Goal: Check status: Check status

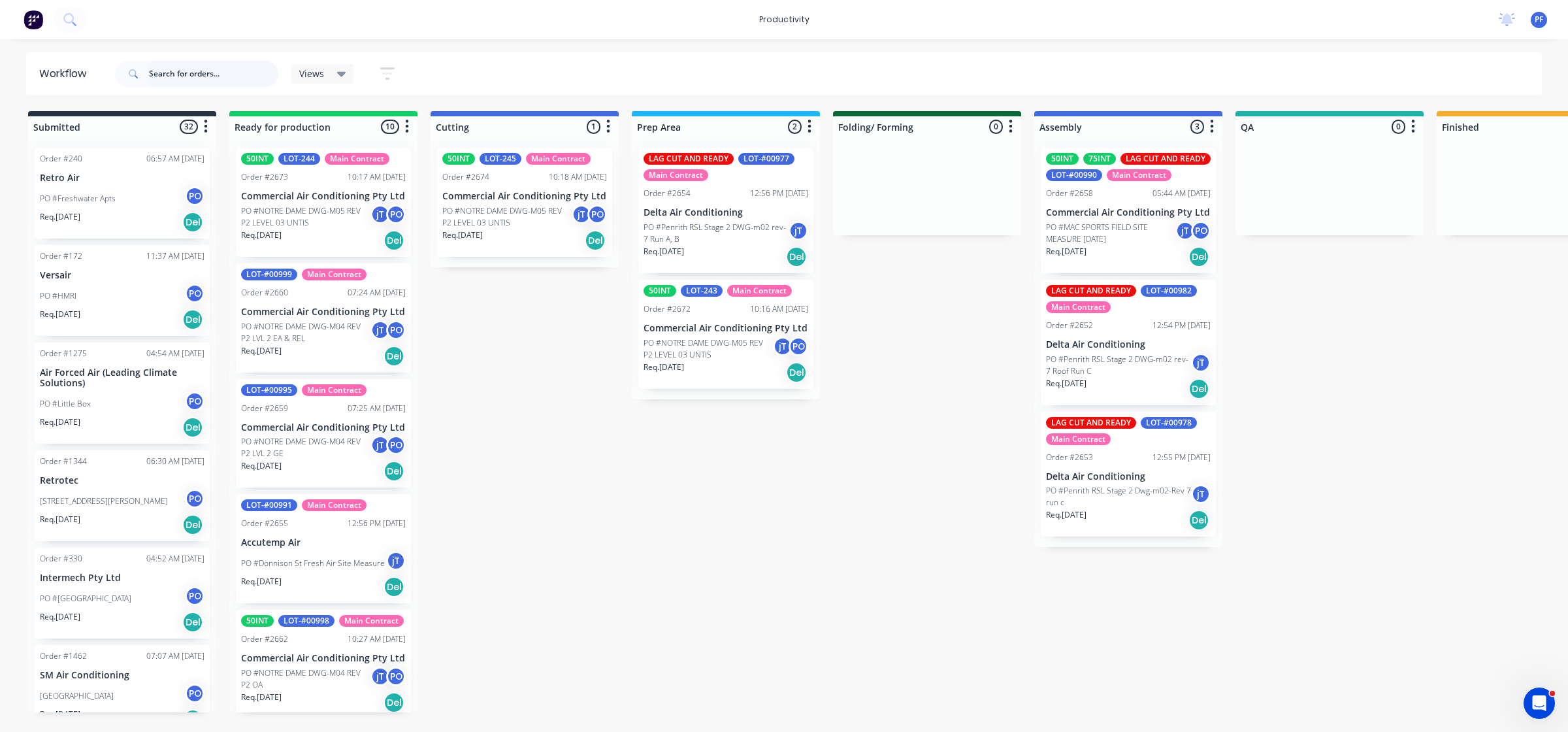
click at [206, 65] on input "text" at bounding box center [213, 74] width 129 height 26
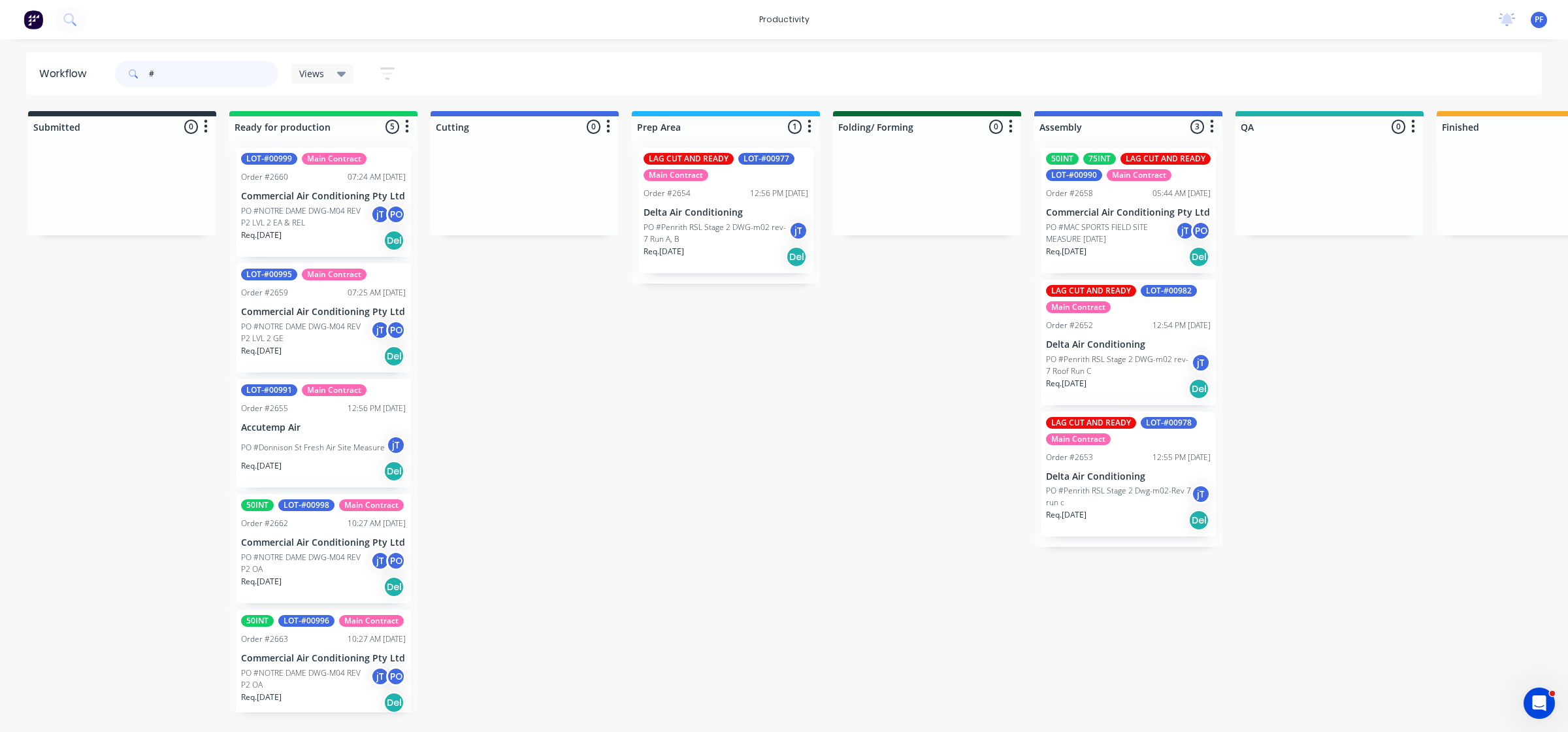
click at [213, 77] on input "#" at bounding box center [213, 74] width 129 height 26
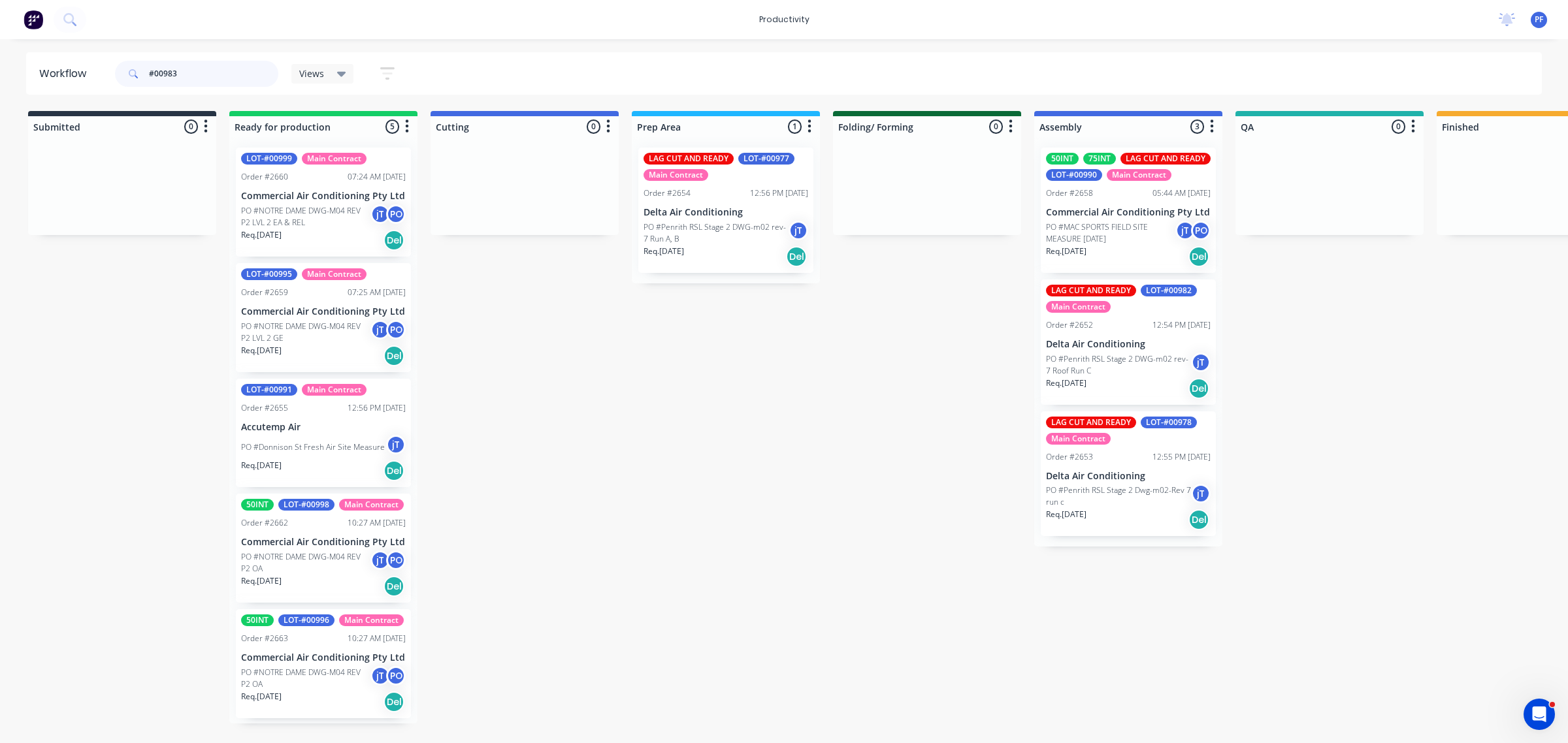
type input "#00983"
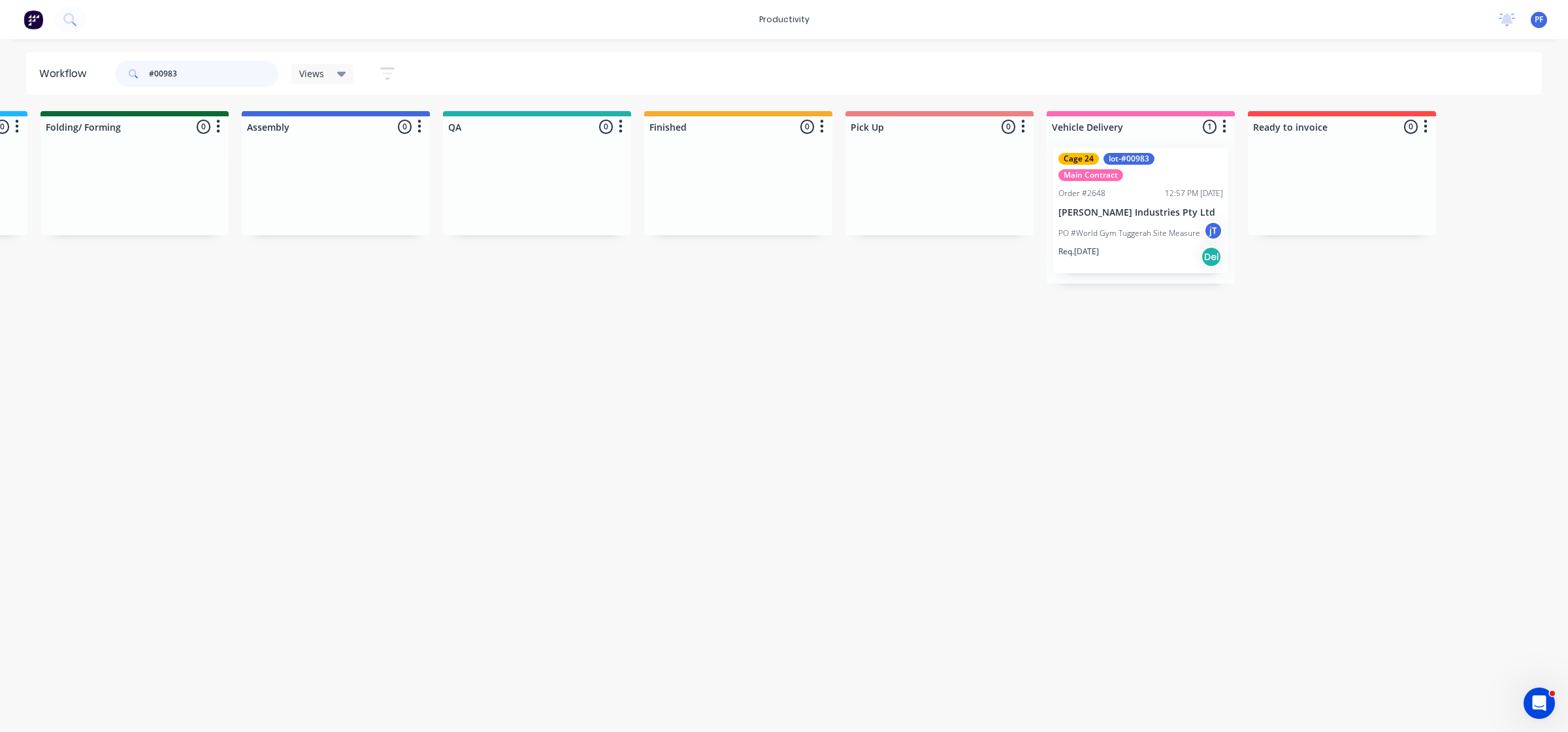
scroll to position [0, 809]
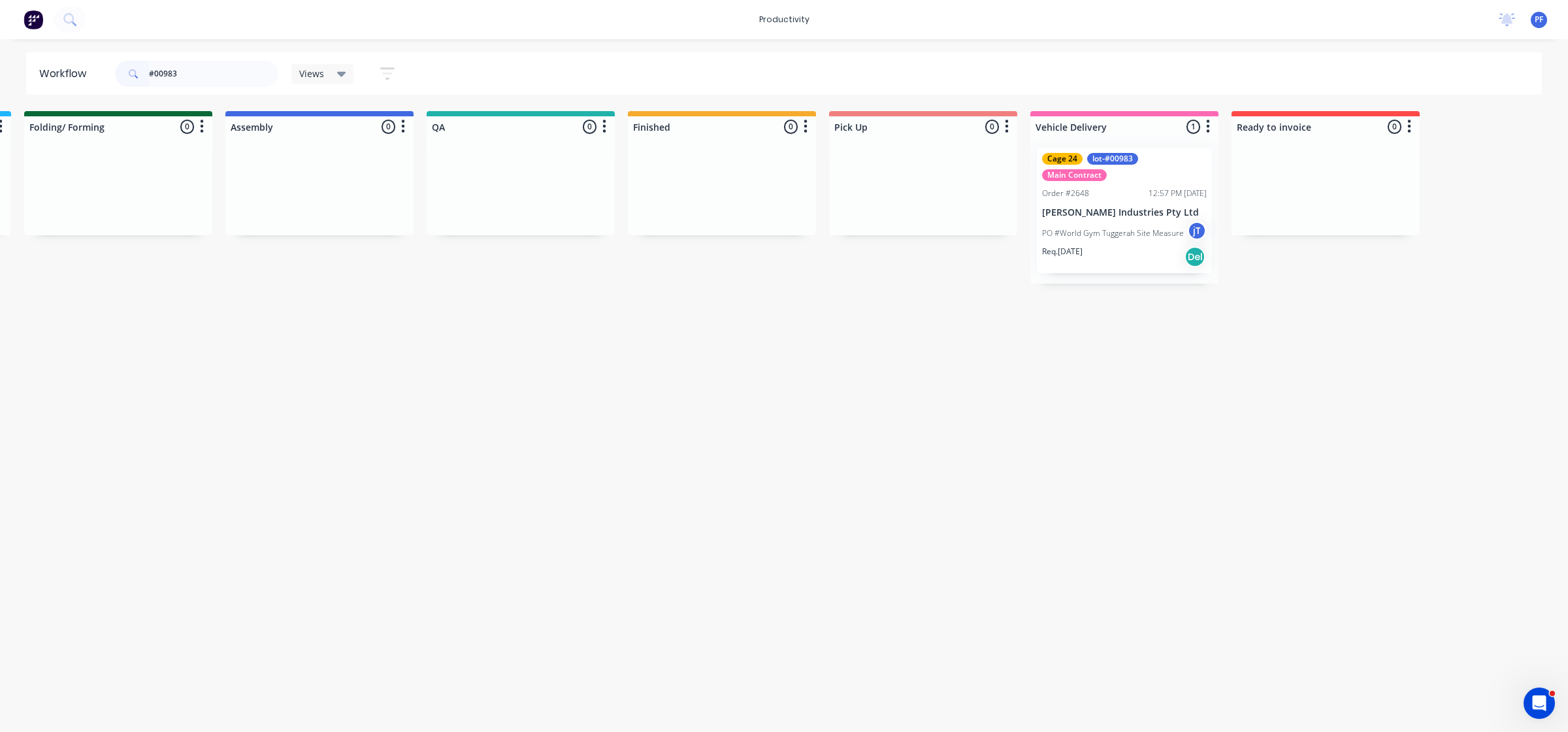
click at [1135, 245] on div "Req. 20/08/25 Del" at bounding box center [1124, 256] width 165 height 22
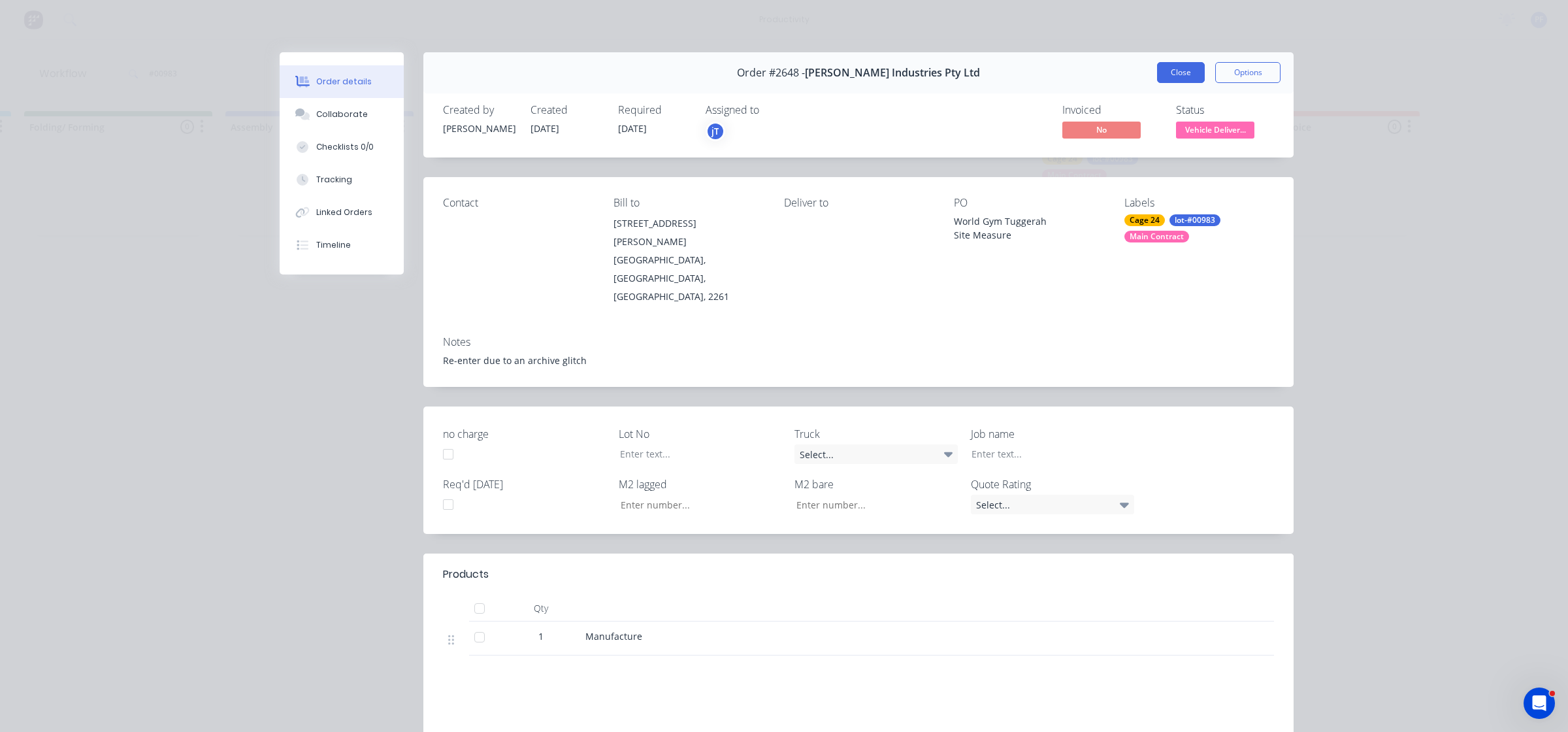
click at [1180, 76] on button "Close" at bounding box center [1180, 72] width 48 height 21
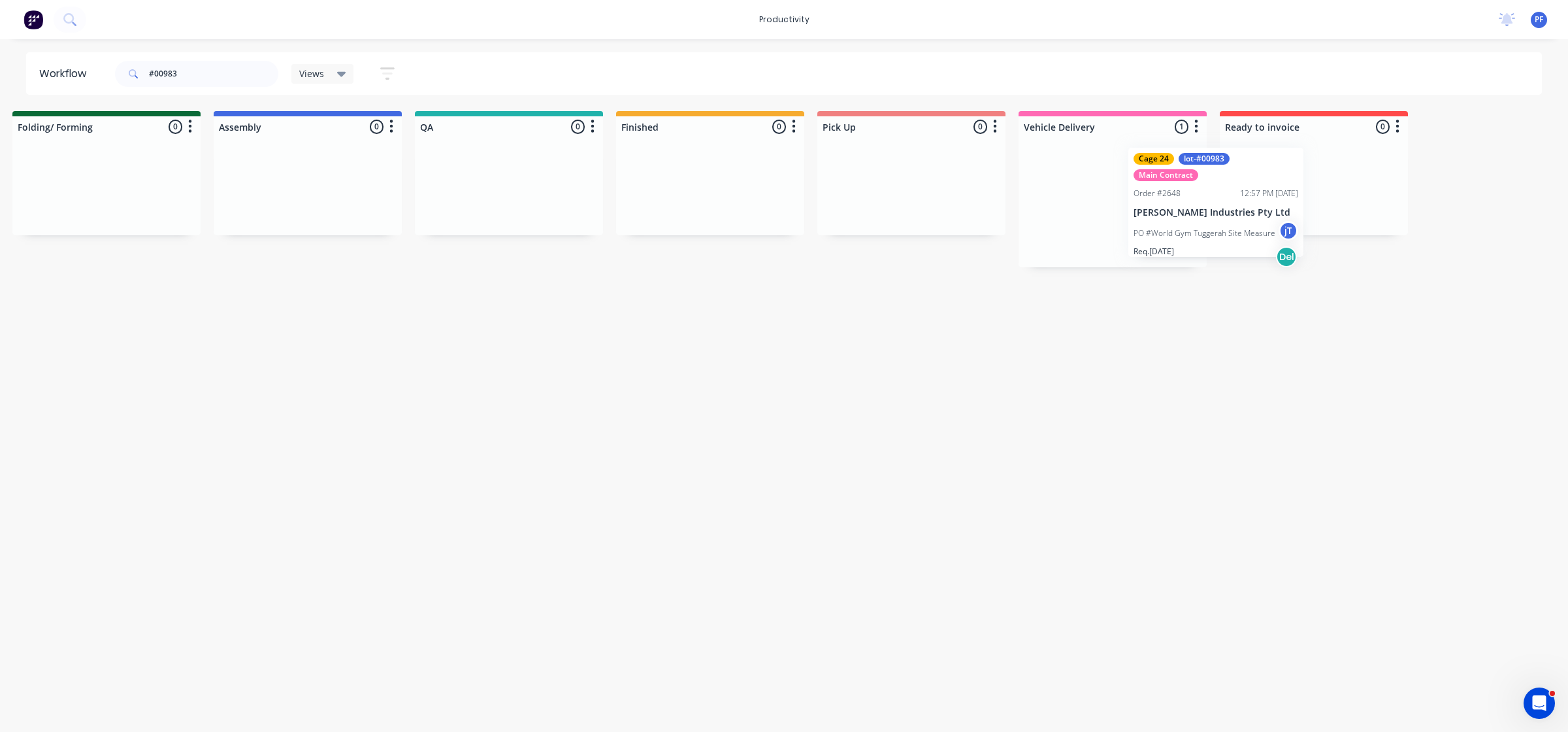
scroll to position [0, 826]
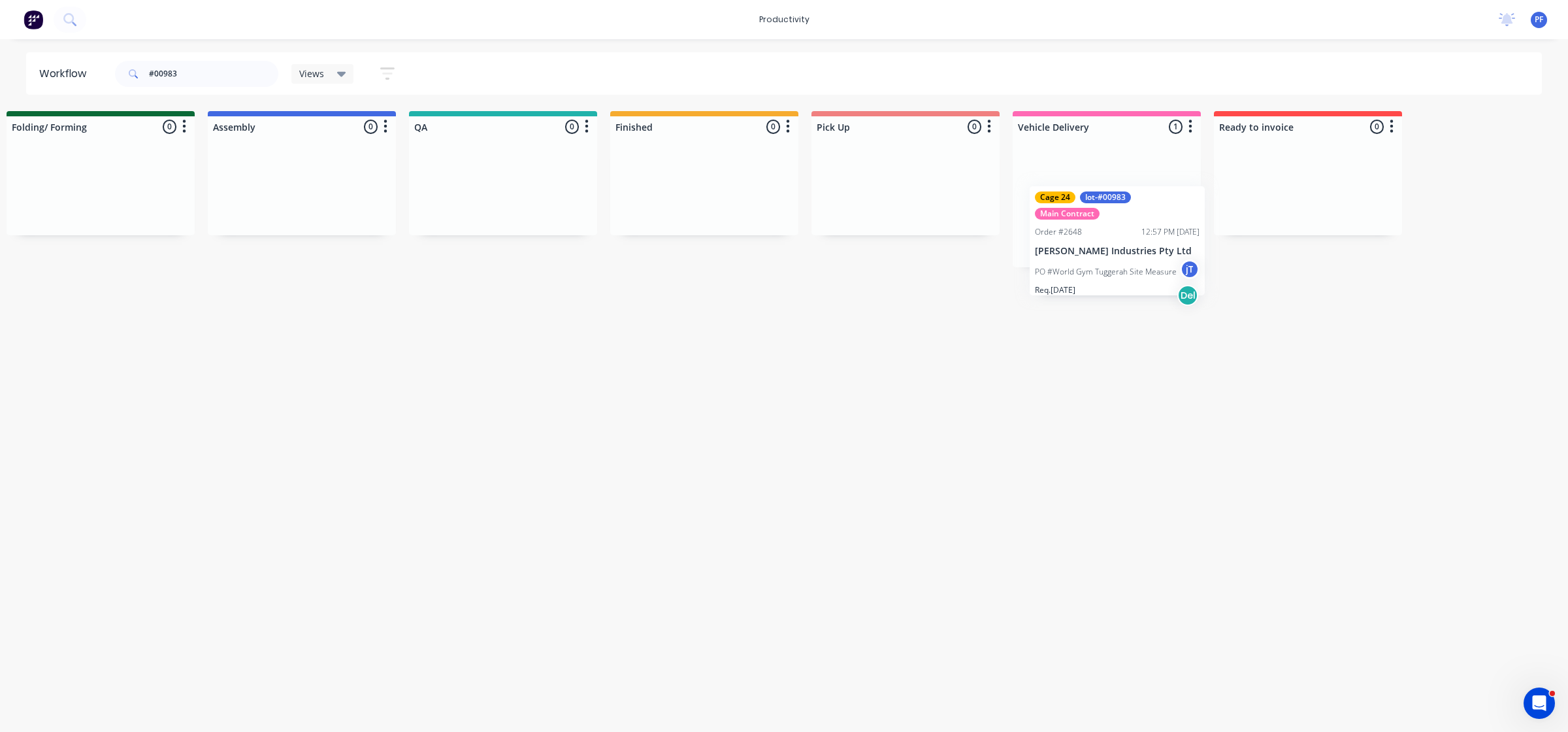
drag, startPoint x: 1094, startPoint y: 213, endPoint x: 1092, endPoint y: 236, distance: 23.1
click at [1094, 245] on div "Cage 24 lot-#00983 Main Contract Order #2648 12:57 PM 20/08/25 Selby Industries…" at bounding box center [1107, 202] width 188 height 130
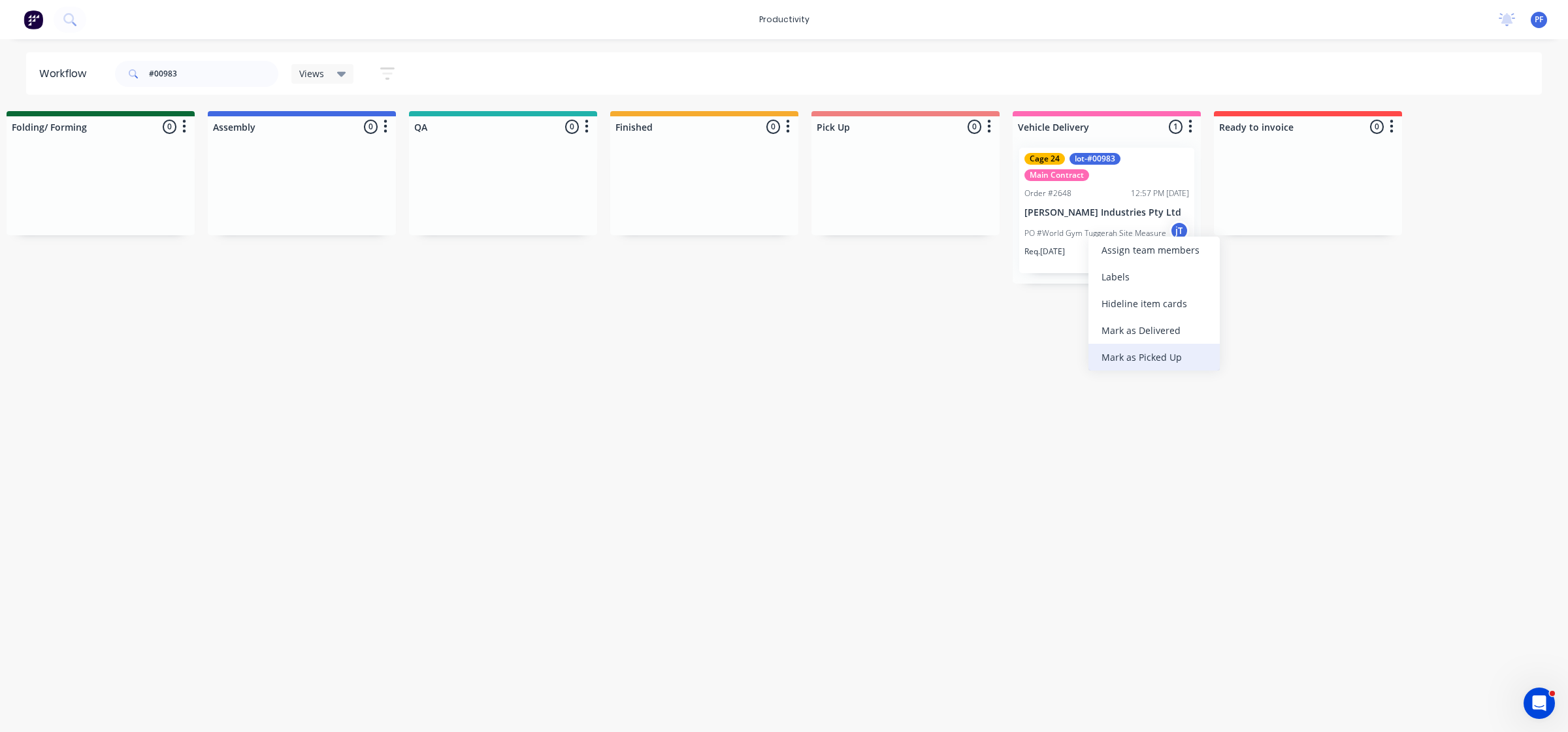
click at [1141, 354] on div "Mark as Picked Up" at bounding box center [1154, 357] width 132 height 27
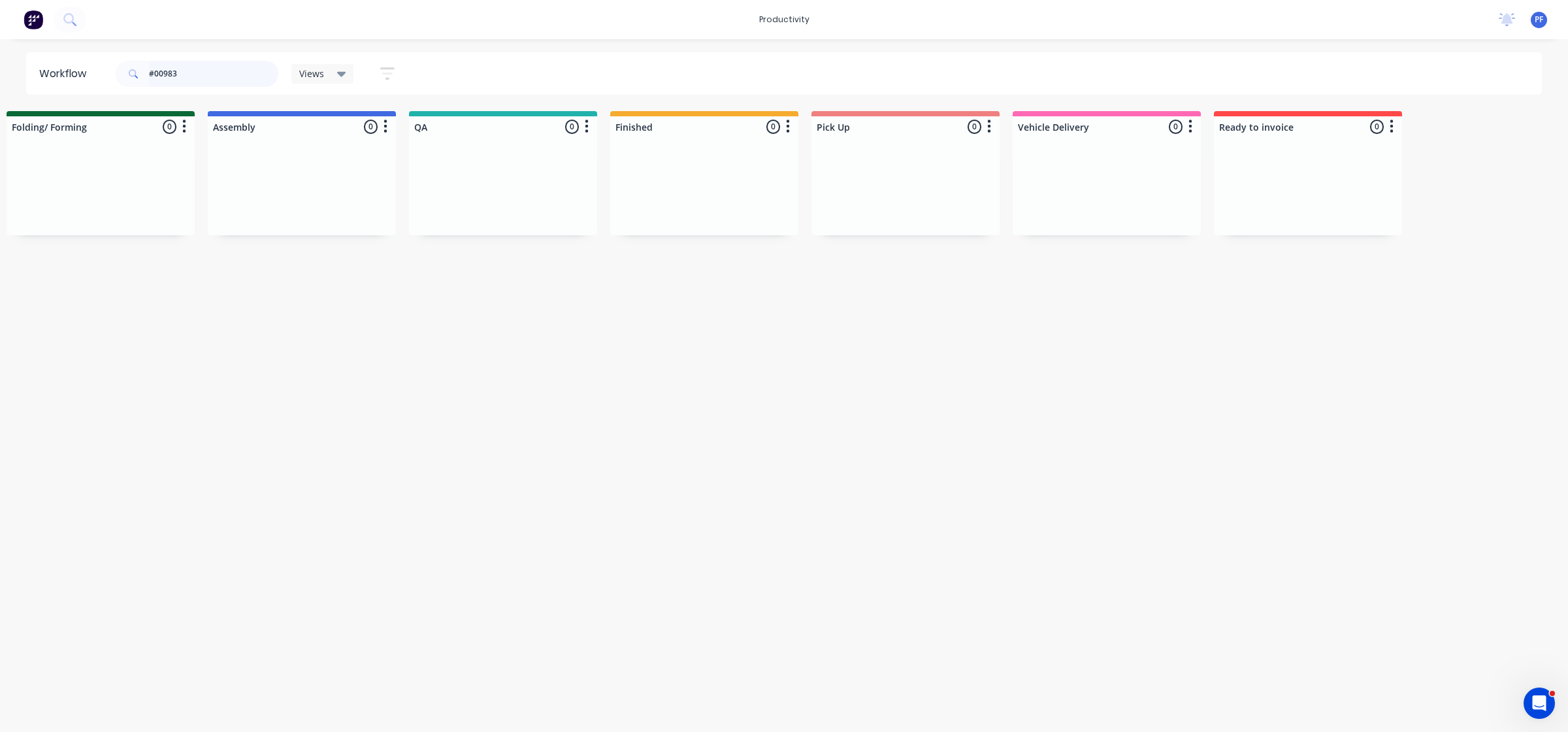
drag, startPoint x: 236, startPoint y: 79, endPoint x: 82, endPoint y: 90, distance: 154.4
click at [83, 89] on header "Workflow #00983 Views Save new view None (Default) edit Assembly edit Dispatch …" at bounding box center [784, 73] width 1517 height 42
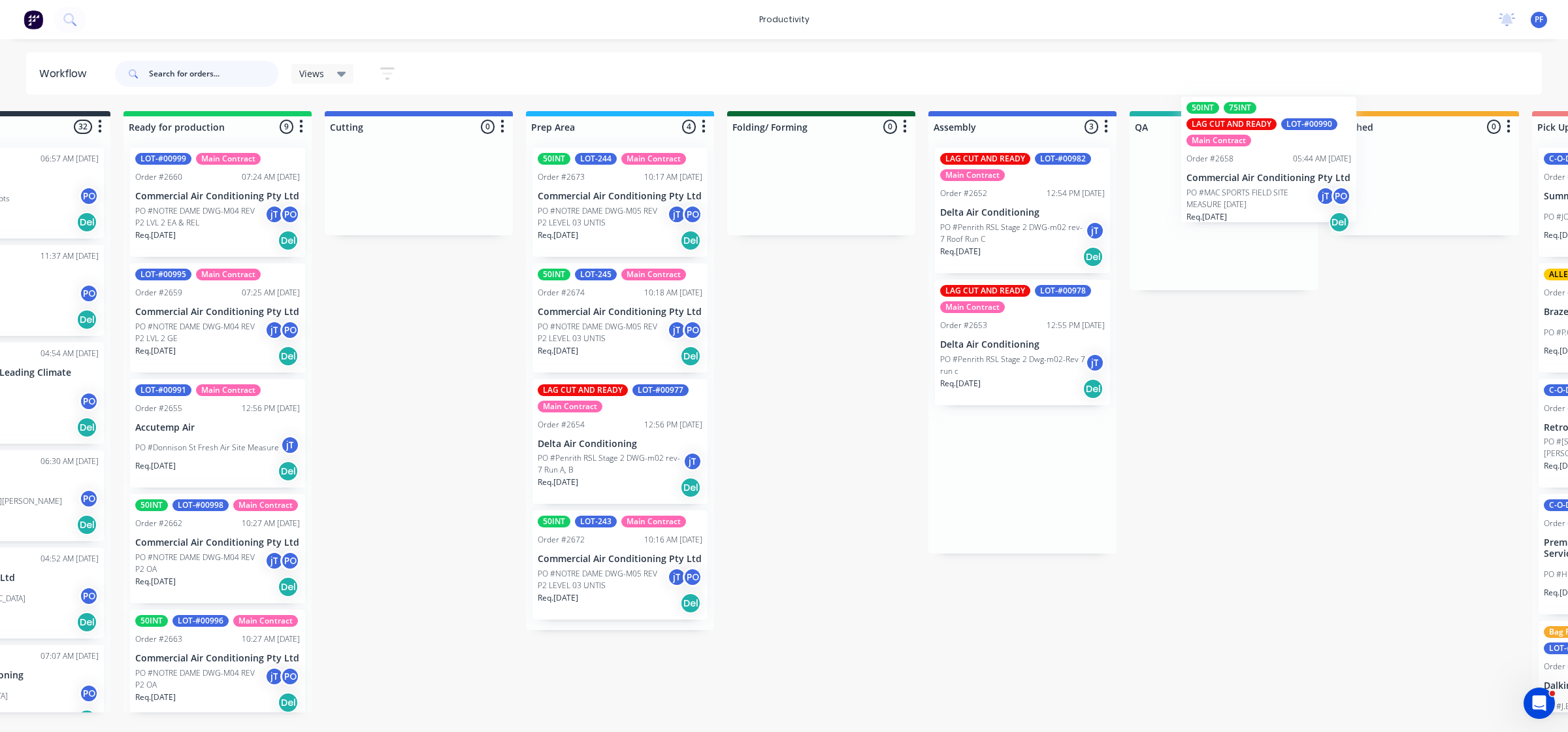
scroll to position [0, 118]
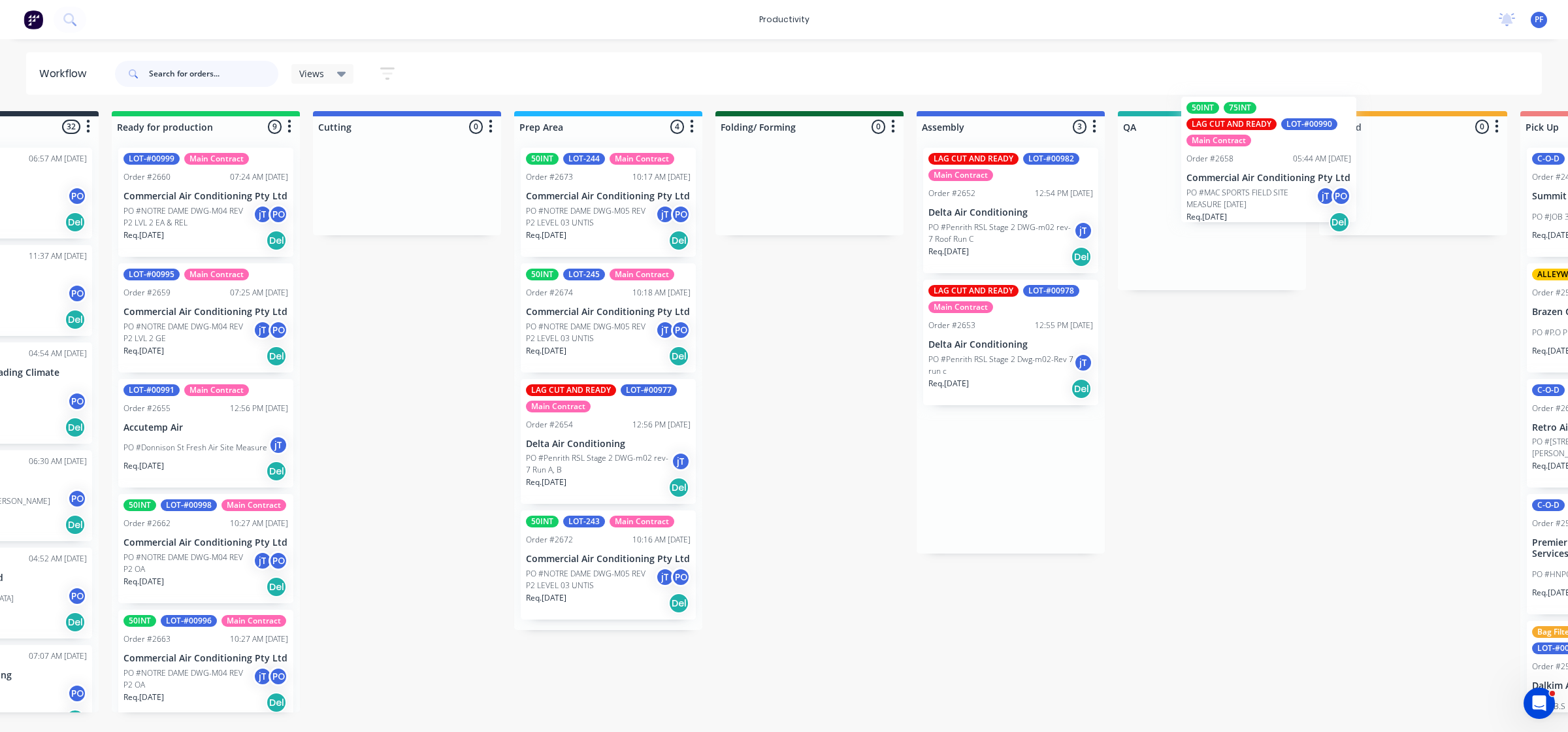
drag, startPoint x: 1141, startPoint y: 233, endPoint x: 1240, endPoint y: 184, distance: 110.5
click at [1240, 184] on div "Submitted 32 Order #240 06:57 AM [DATE] Retro Air PO #Freshwater Apts PO Req. […" at bounding box center [1151, 412] width 2558 height 601
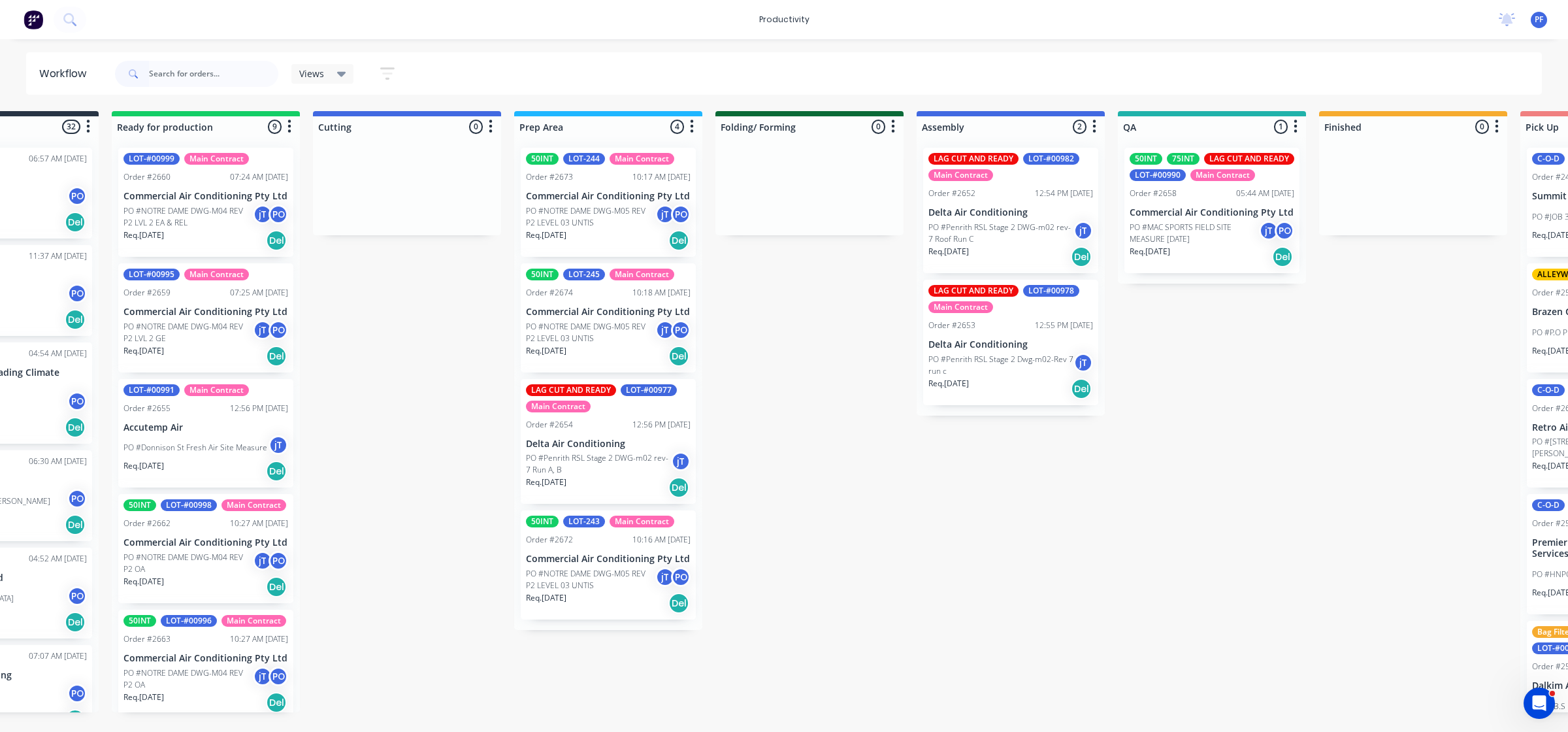
click at [1180, 245] on div "Req. 21/08/25 Del" at bounding box center [1212, 256] width 165 height 22
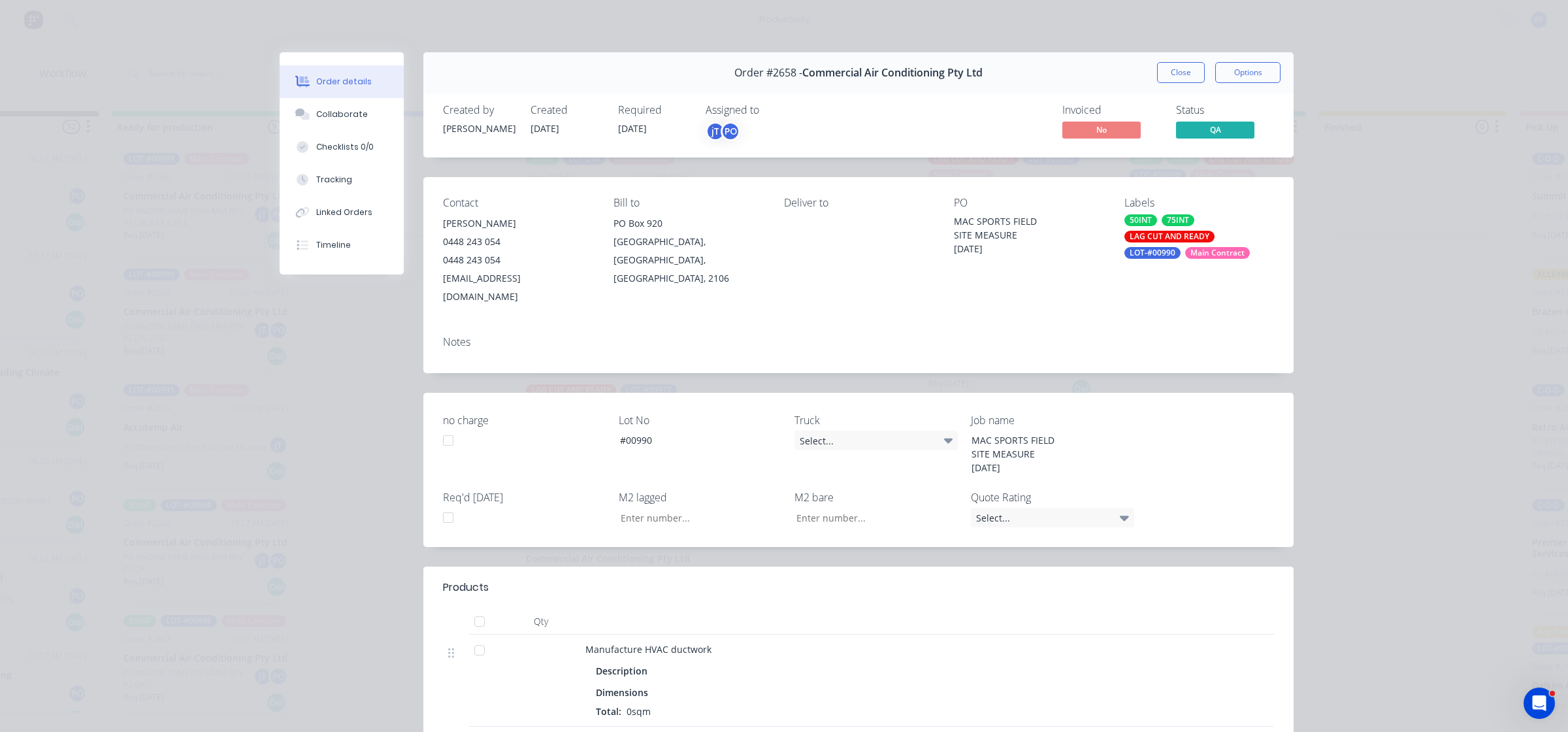
click at [1185, 255] on div "Main Contract" at bounding box center [1218, 253] width 65 height 11
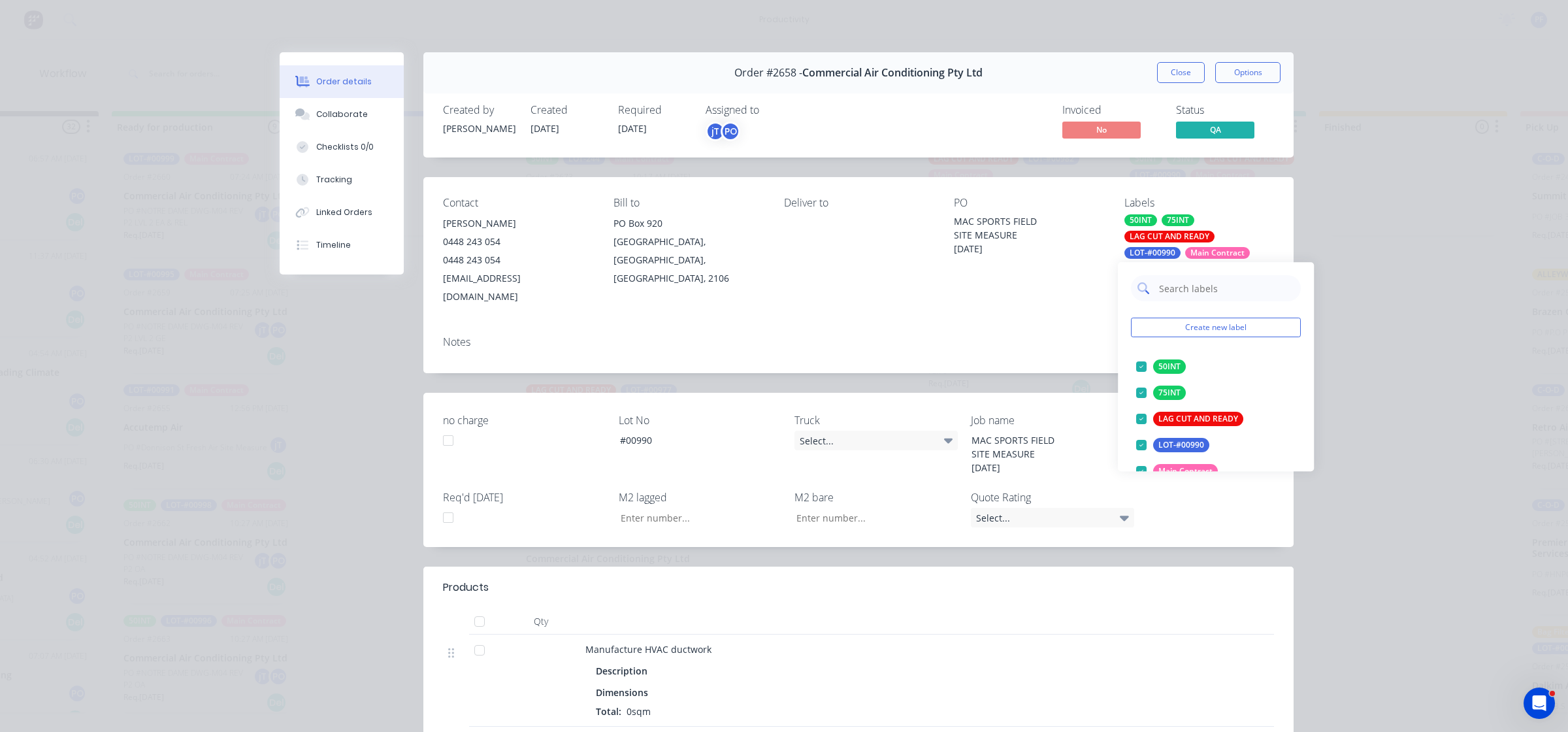
click at [1207, 292] on input "text" at bounding box center [1226, 288] width 136 height 26
type input "cage 8"
click at [1141, 362] on div at bounding box center [1141, 366] width 26 height 26
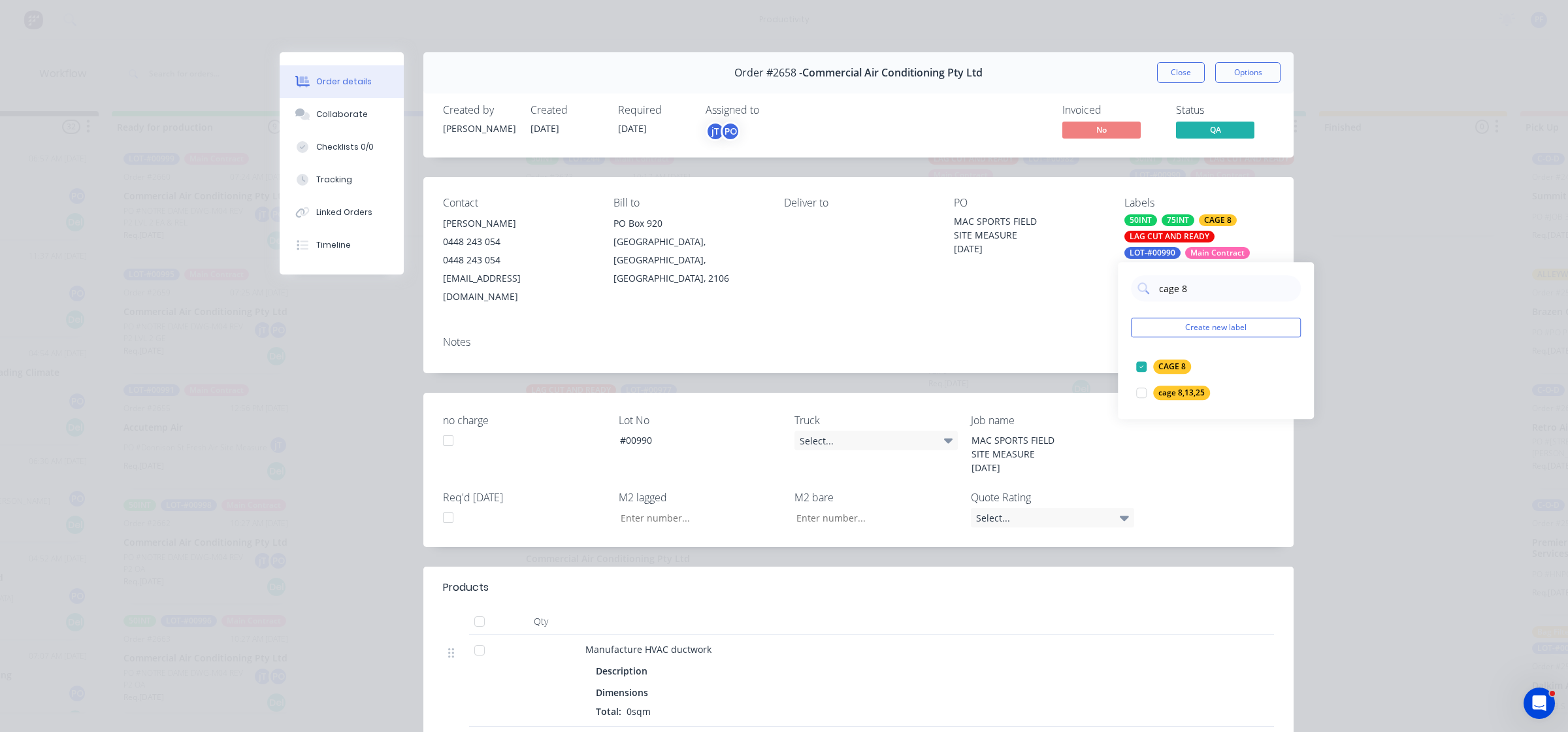
click at [1030, 305] on div "Contact Luke Selby 0448 243 054 0448 243 054 luke@selbyindustries.com.au Bill t…" at bounding box center [858, 275] width 870 height 196
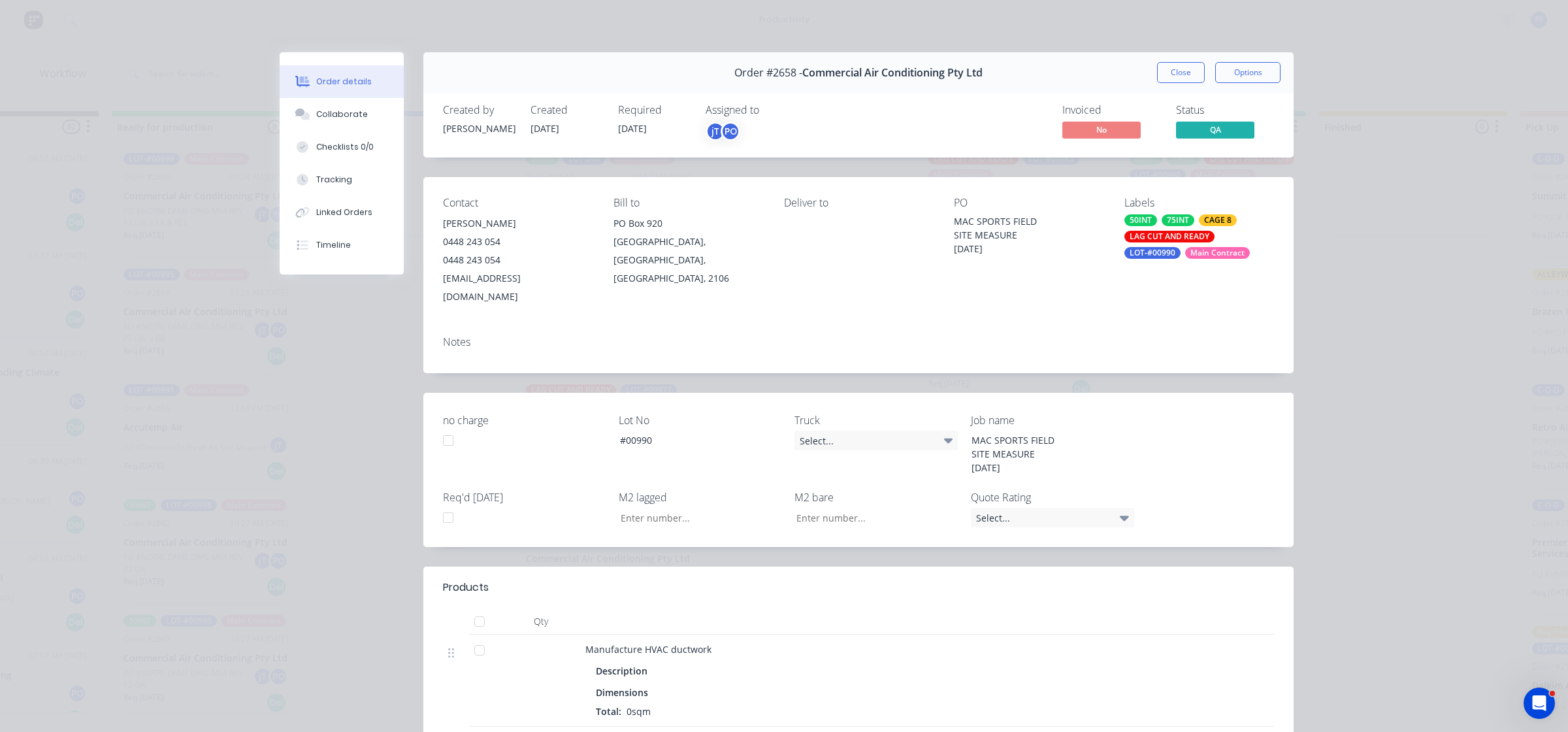
click at [1190, 67] on button "Close" at bounding box center [1180, 72] width 48 height 21
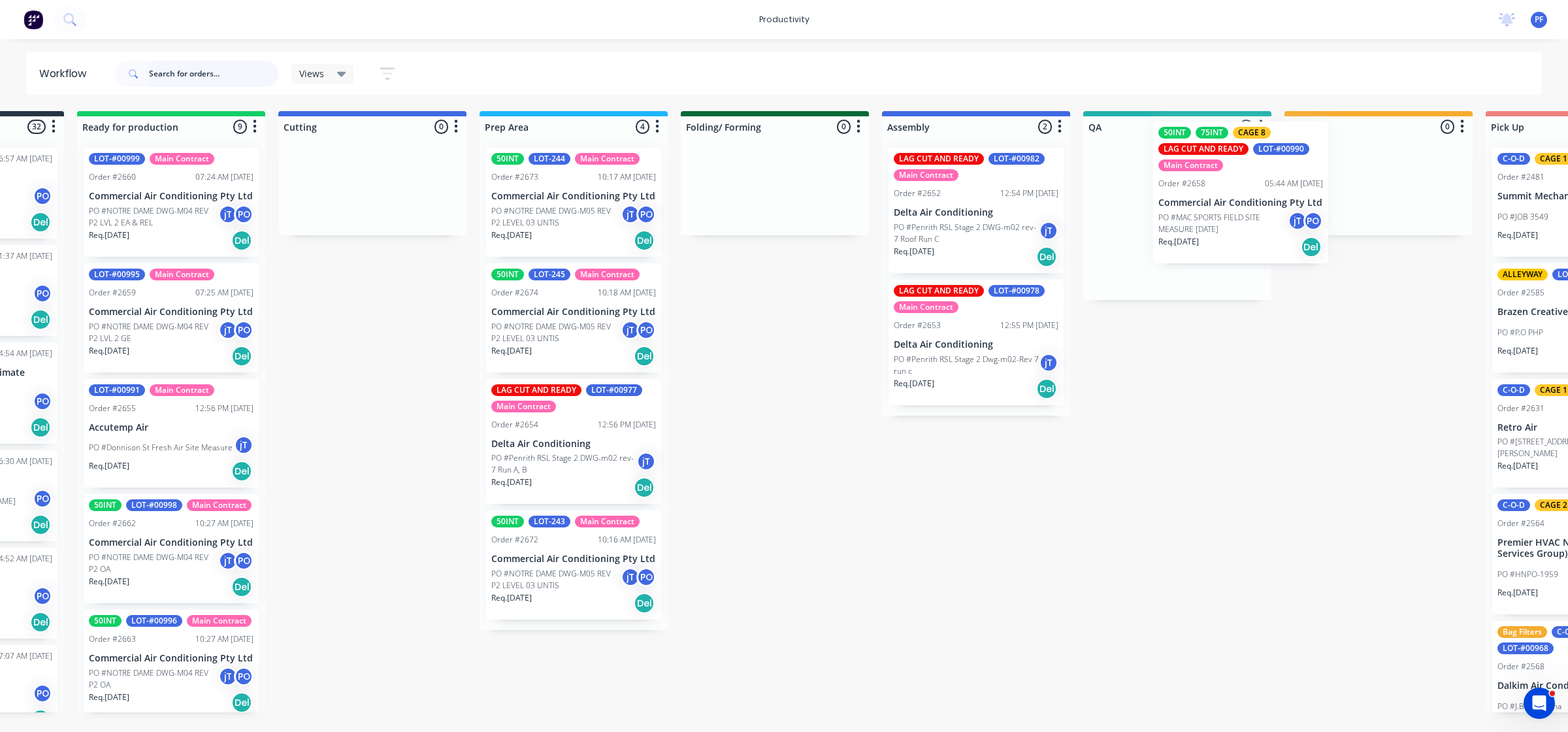
drag, startPoint x: 1193, startPoint y: 252, endPoint x: 1167, endPoint y: 215, distance: 45.2
click at [1167, 217] on div "50INT 75INT CAGE 8 LAG CUT AND READY LOT-#00990 Main Contract Order #2658 05:44…" at bounding box center [1178, 219] width 188 height 162
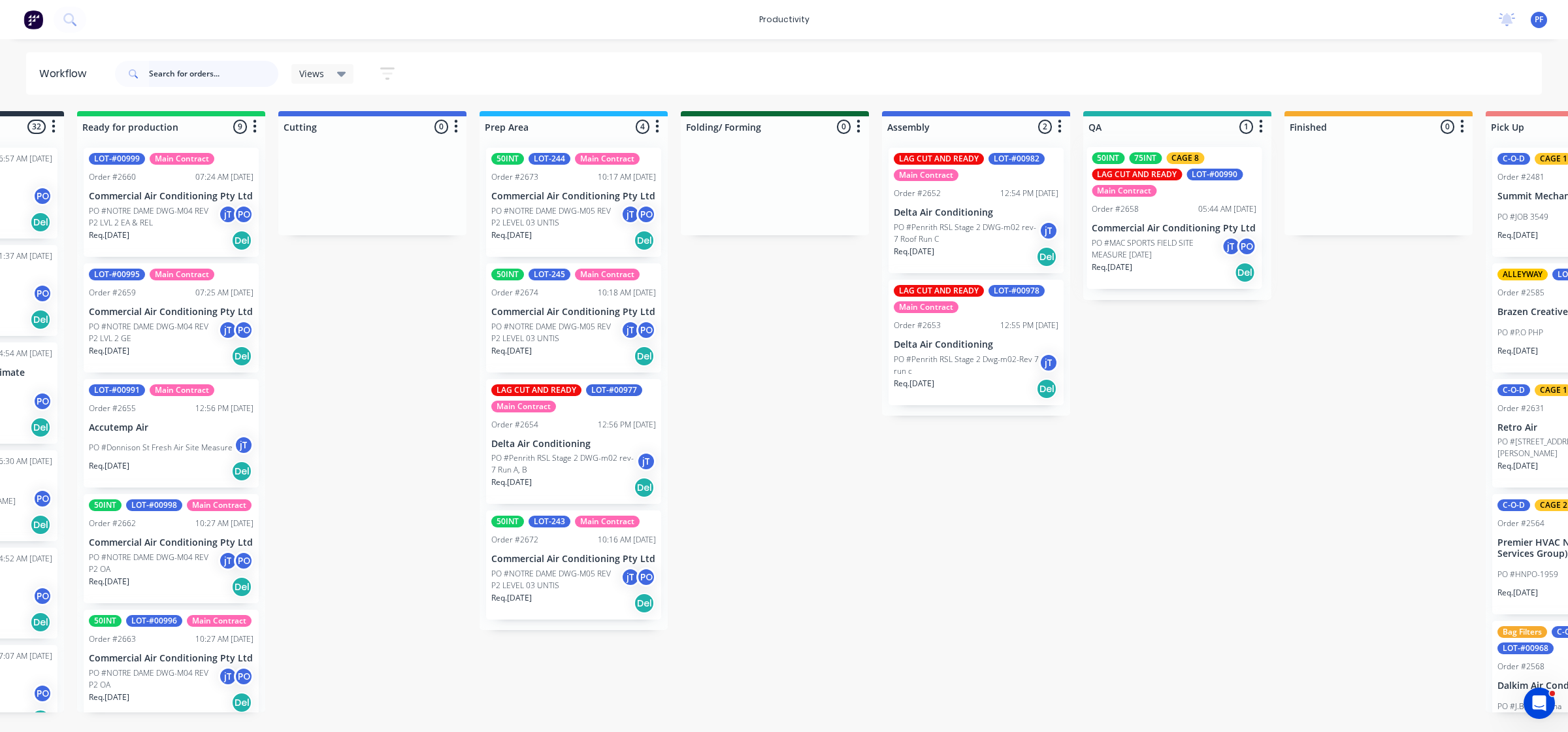
scroll to position [0, 155]
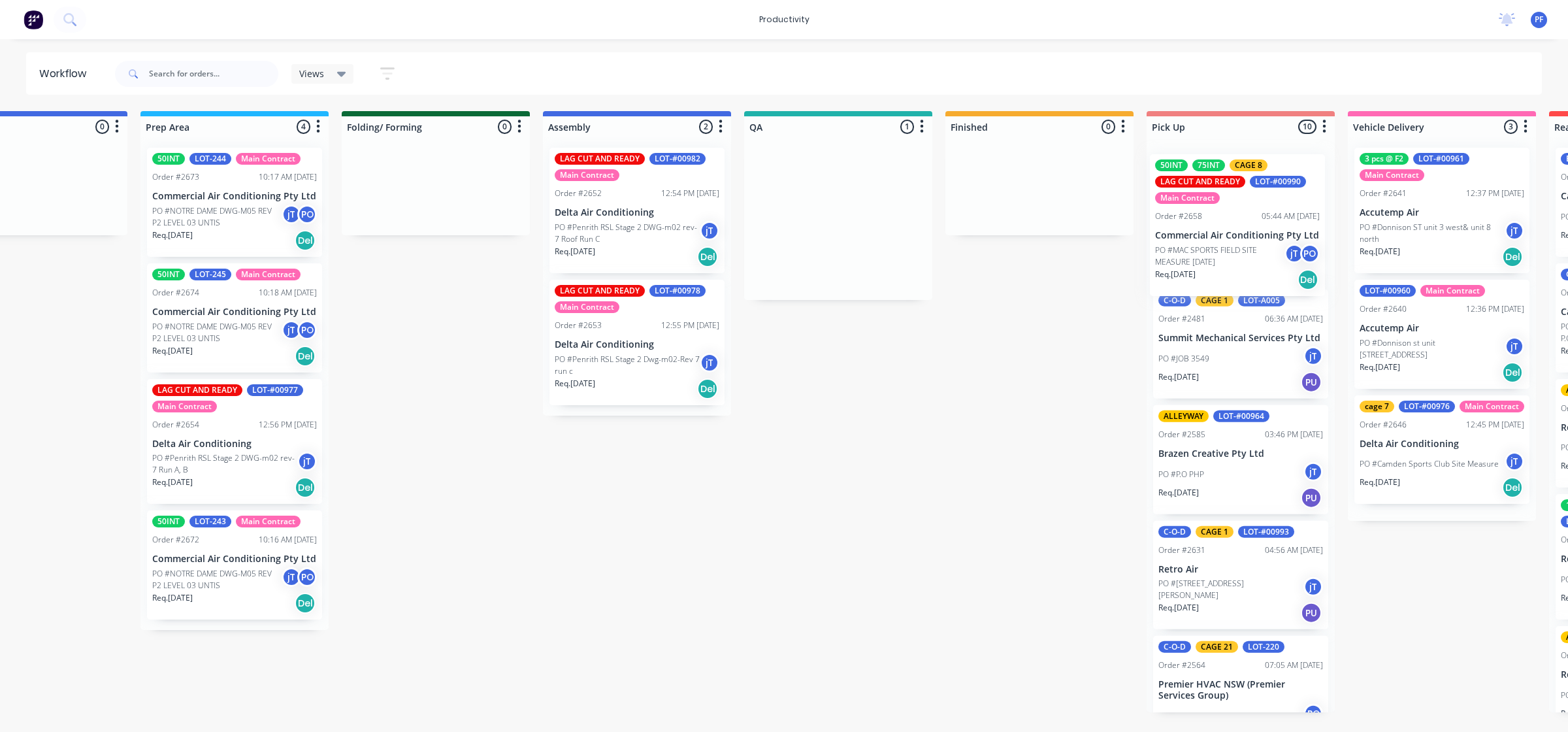
scroll to position [0, 492]
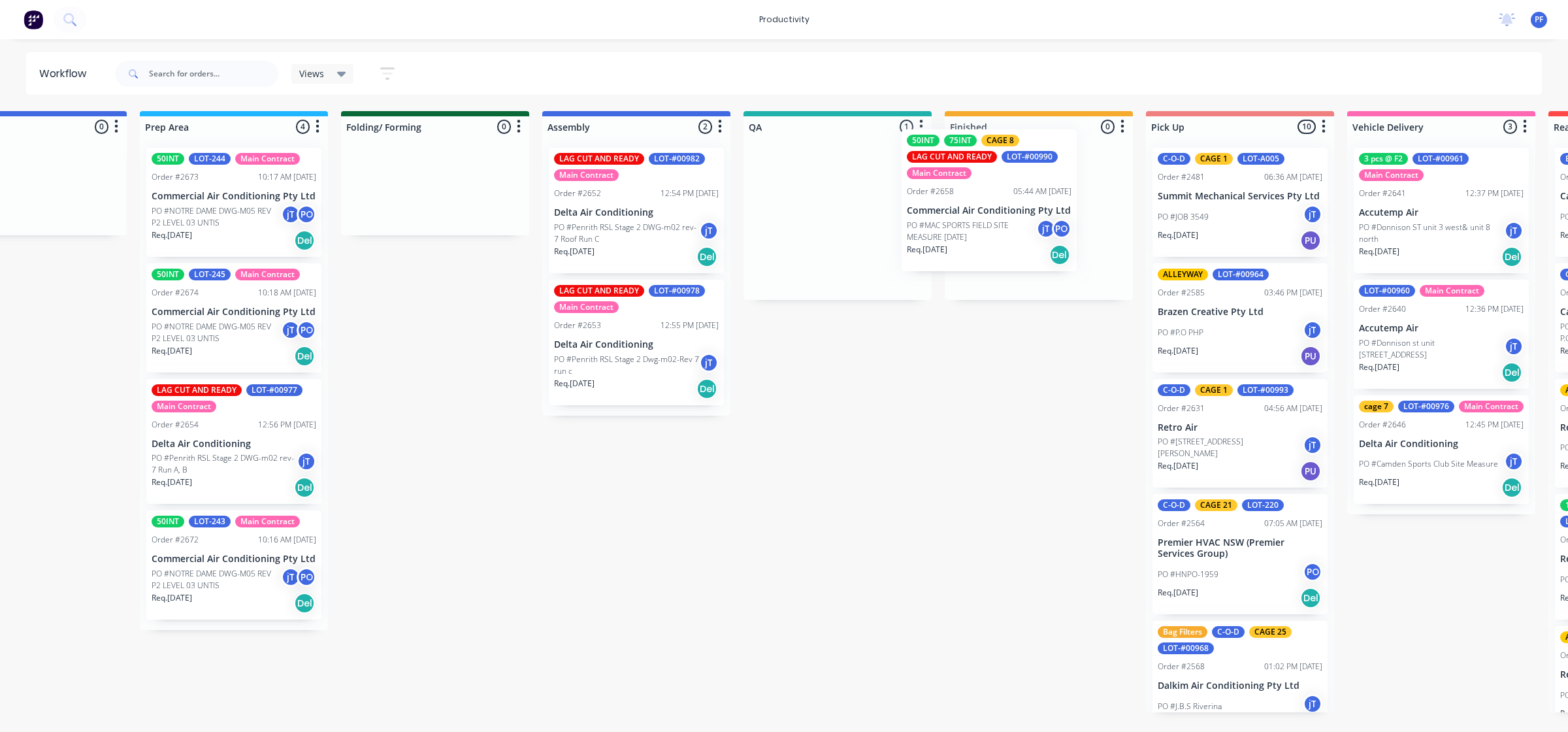
drag, startPoint x: 1560, startPoint y: 622, endPoint x: 972, endPoint y: 197, distance: 725.5
click at [971, 198] on div "Submitted 32 Order #240 06:57 AM [DATE] Retro Air PO #Freshwater Apts PO Req. […" at bounding box center [777, 412] width 2558 height 601
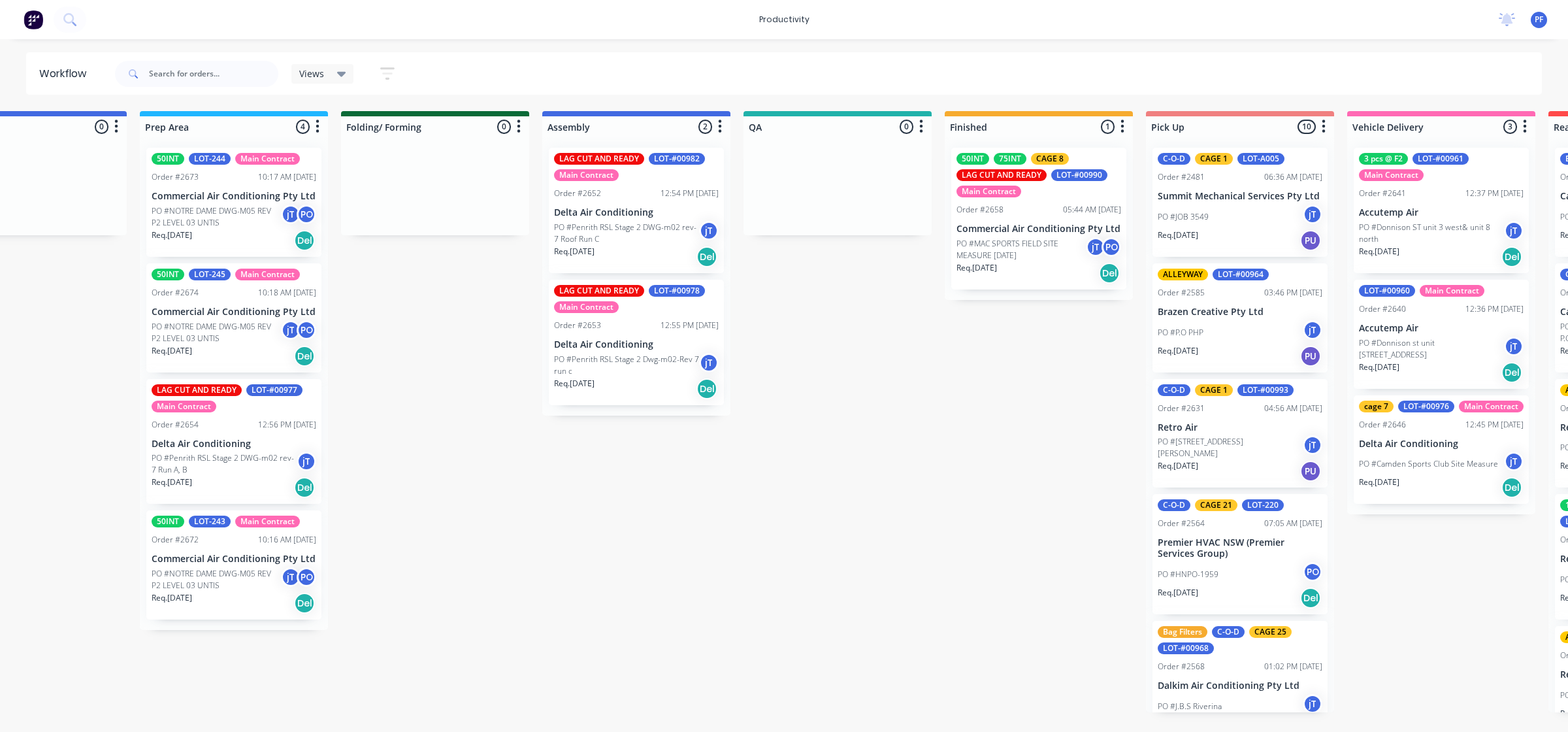
click at [632, 249] on div "Req. 27/08/25 Del" at bounding box center [636, 256] width 165 height 22
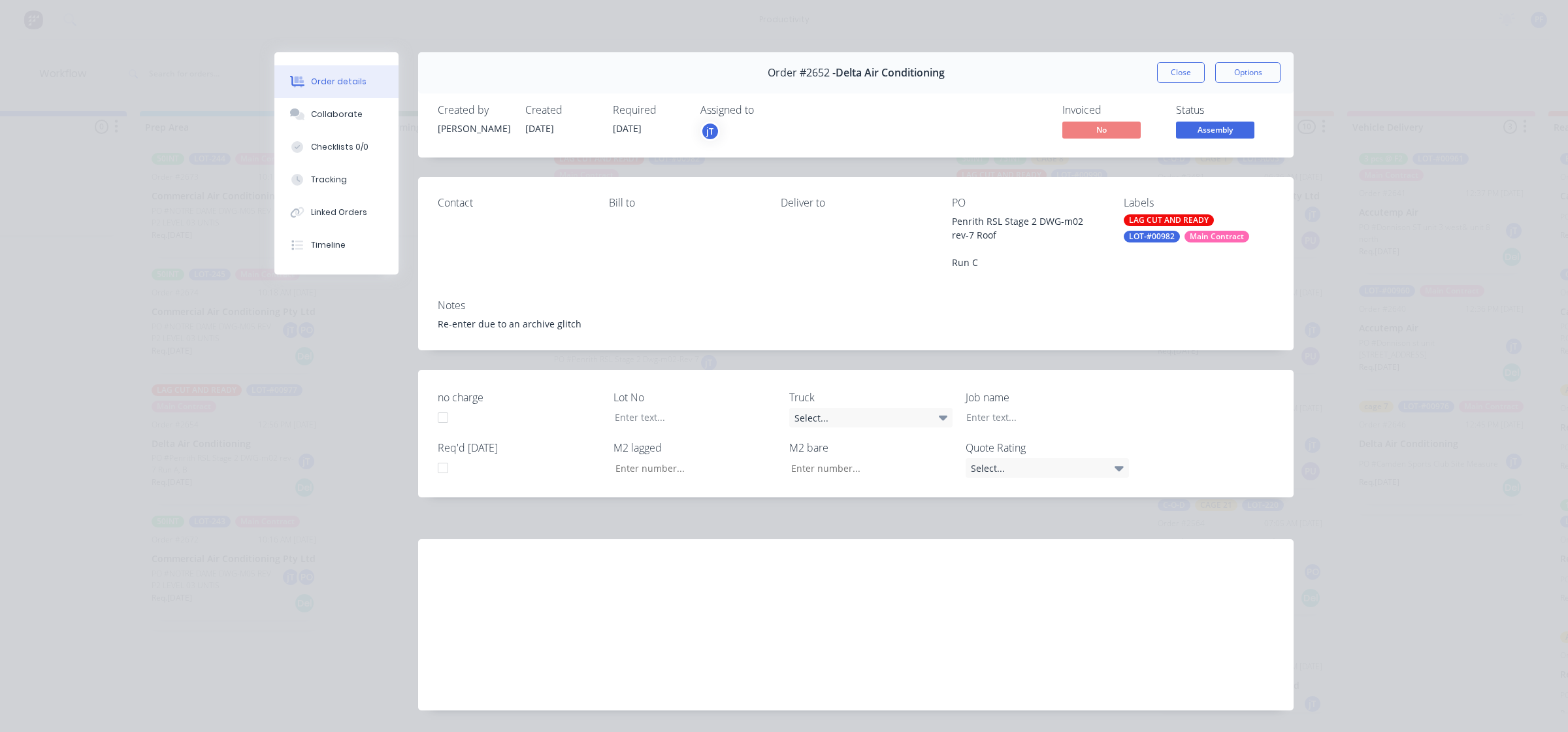
click at [1146, 221] on div "LAG CUT AND READY" at bounding box center [1168, 220] width 90 height 11
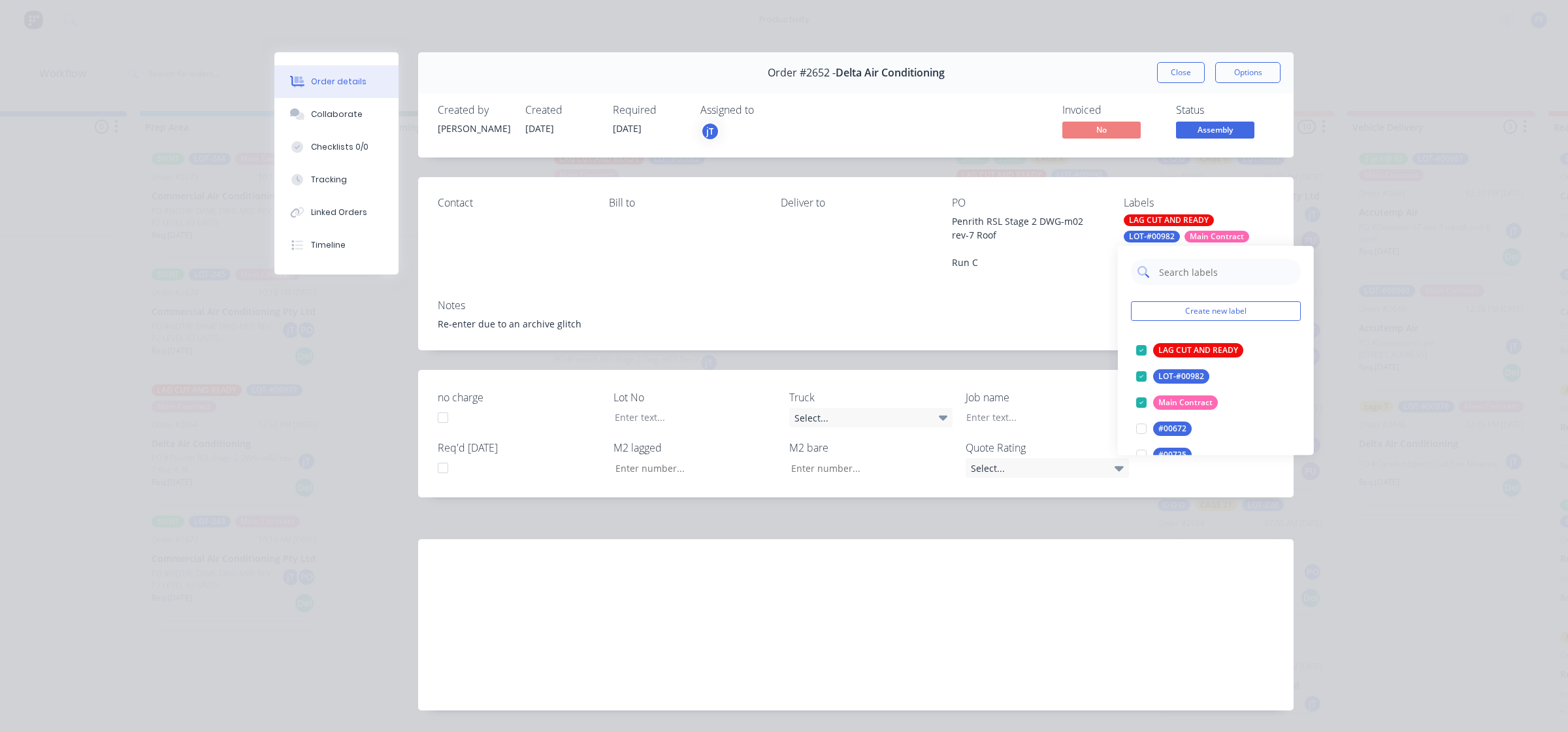
click at [1178, 275] on input "text" at bounding box center [1226, 272] width 136 height 26
type input "car"
drag, startPoint x: 1144, startPoint y: 346, endPoint x: 1131, endPoint y: 346, distance: 13.0
click at [1144, 346] on div at bounding box center [1141, 350] width 26 height 26
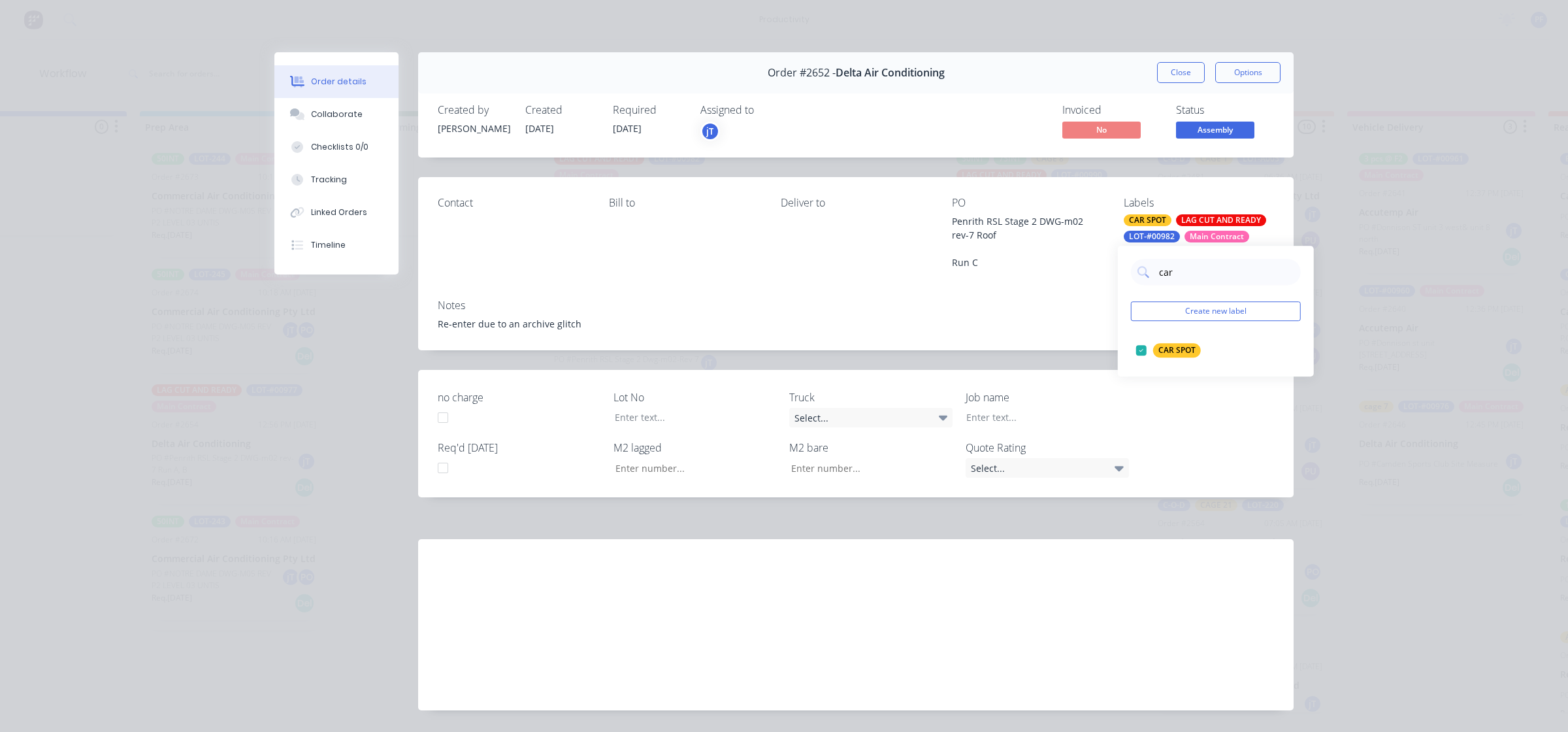
click at [1050, 309] on div "Notes Re-enter due to an archive glitch" at bounding box center [856, 320] width 876 height 62
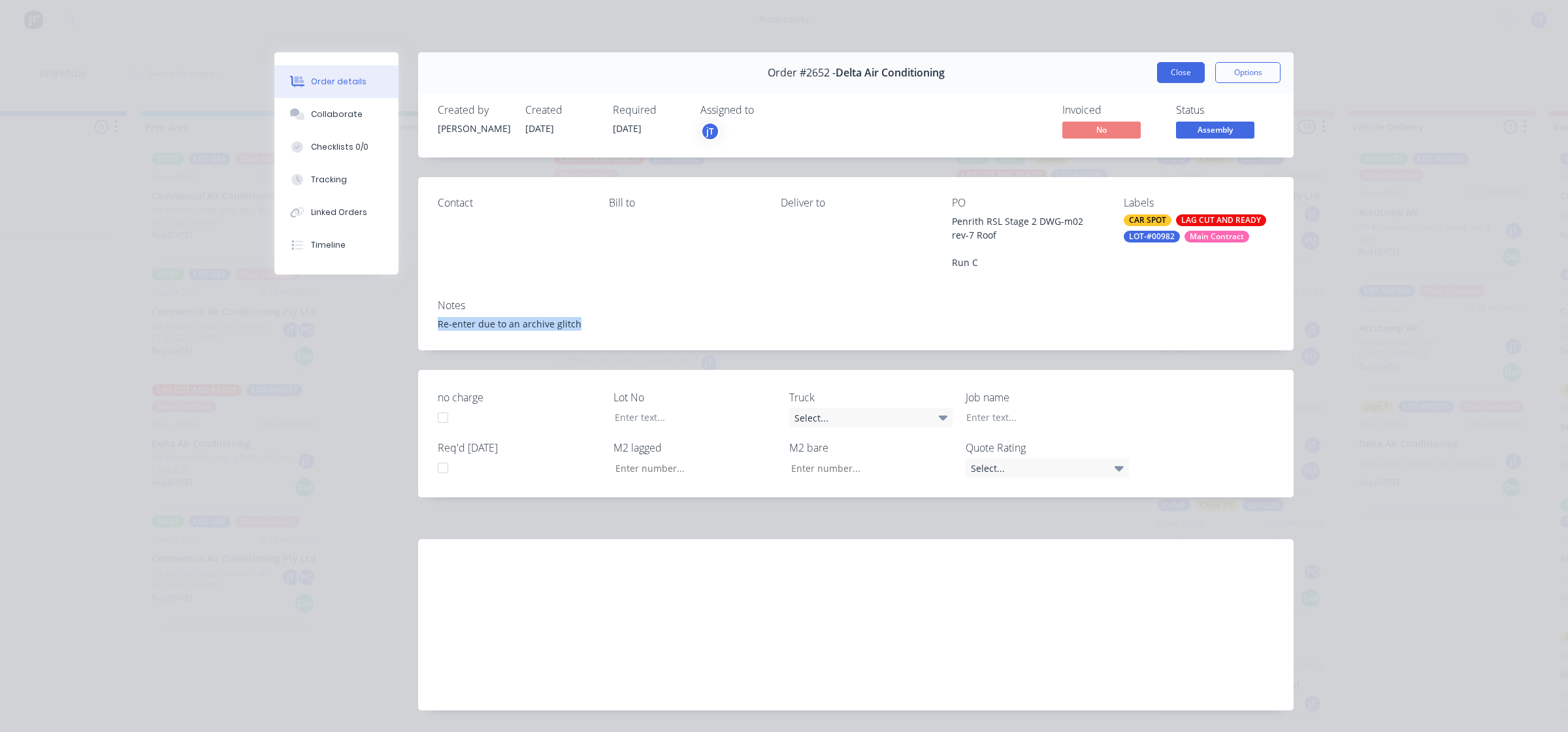
click at [1162, 73] on button "Close" at bounding box center [1180, 72] width 48 height 21
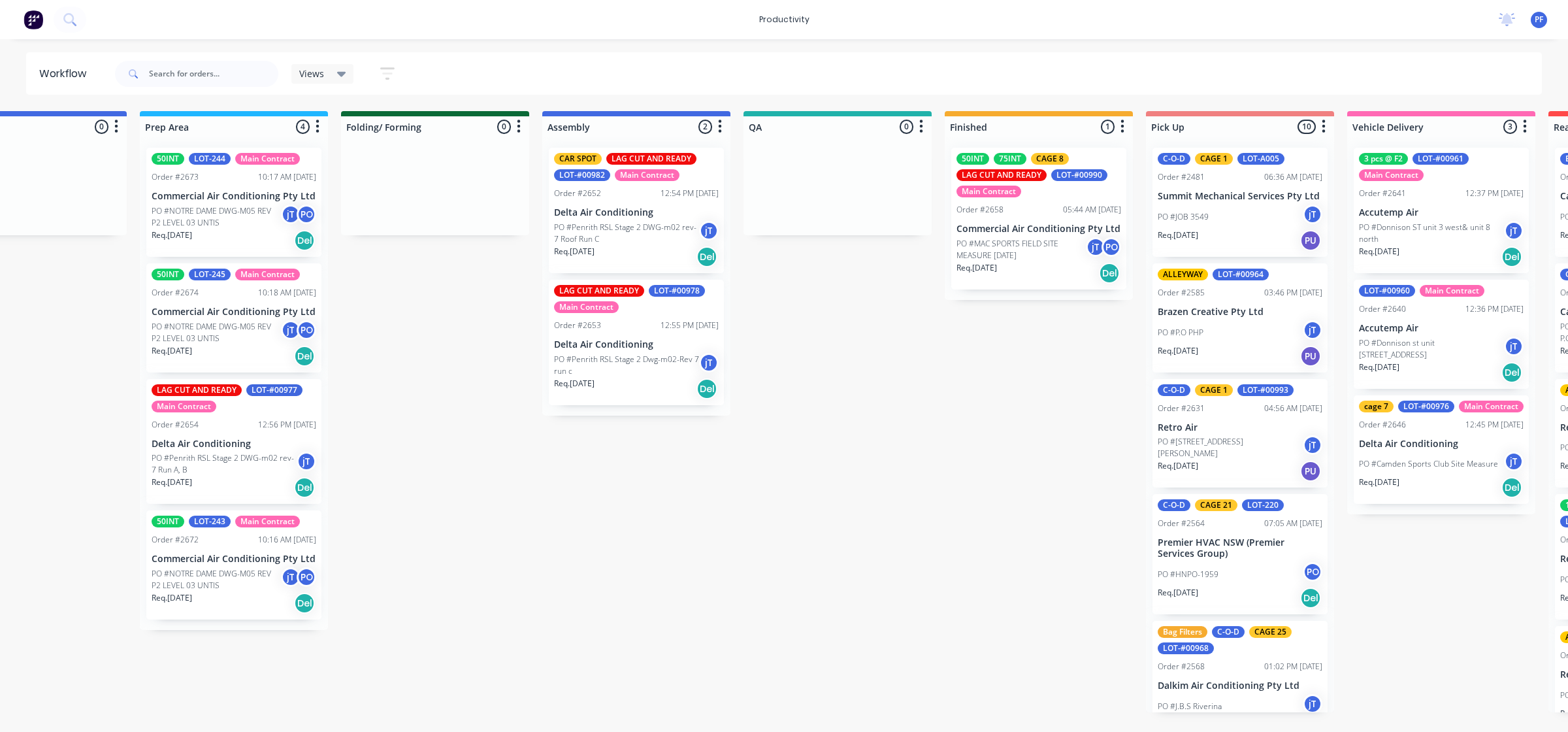
click at [583, 378] on p "Req. 20/08/25" at bounding box center [574, 383] width 41 height 11
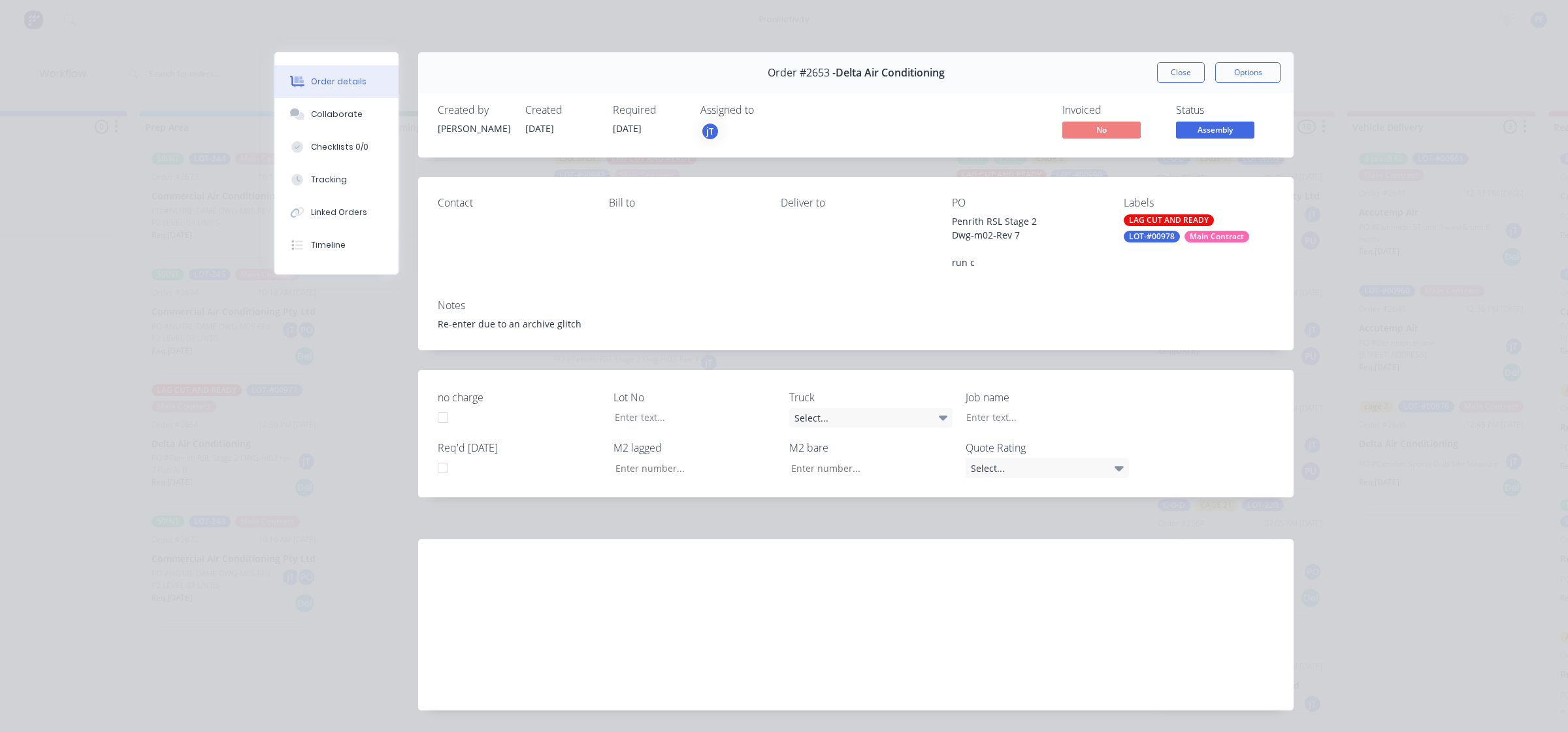
click at [1133, 215] on div "LAG CUT AND READY" at bounding box center [1168, 220] width 90 height 11
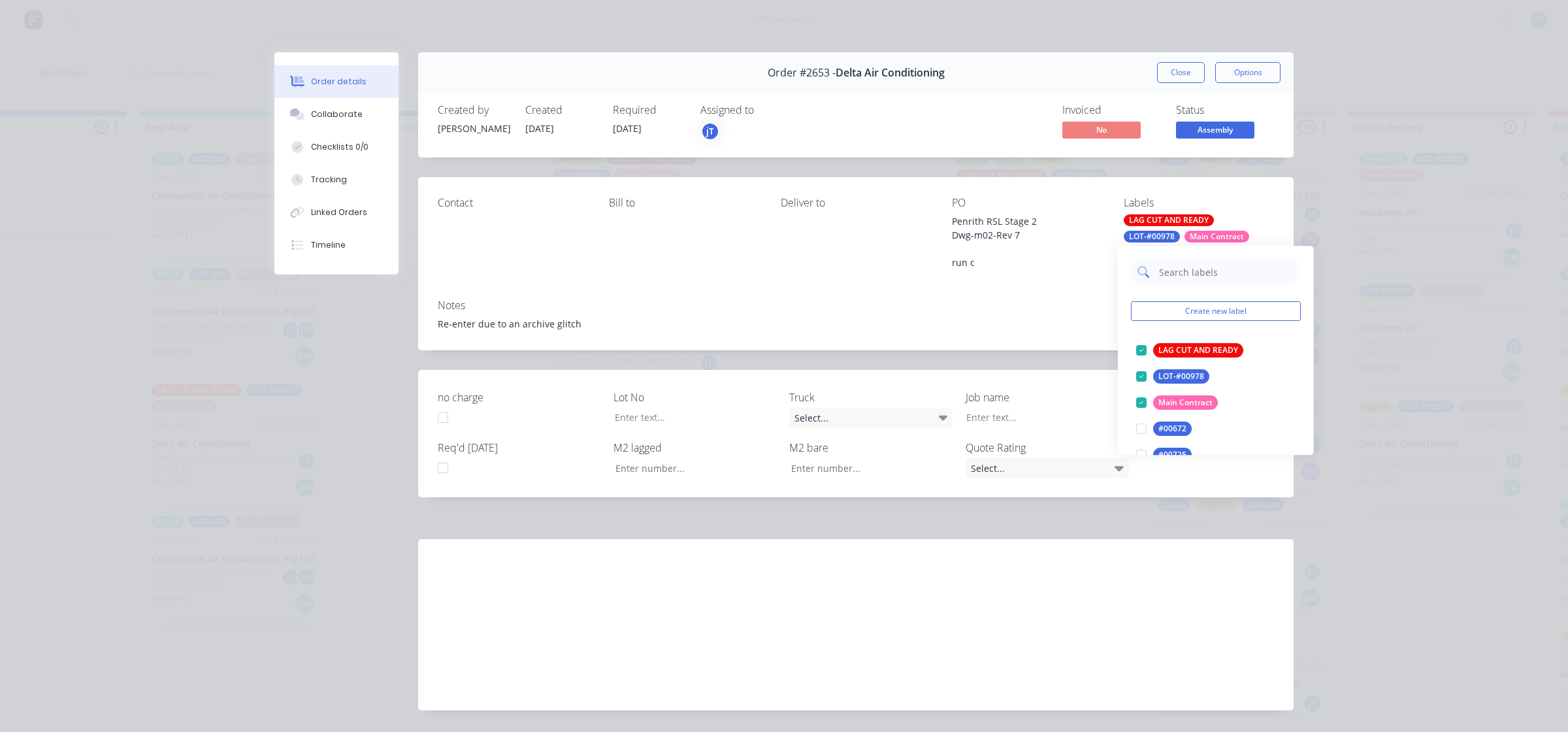
click at [1172, 275] on input "text" at bounding box center [1226, 272] width 136 height 26
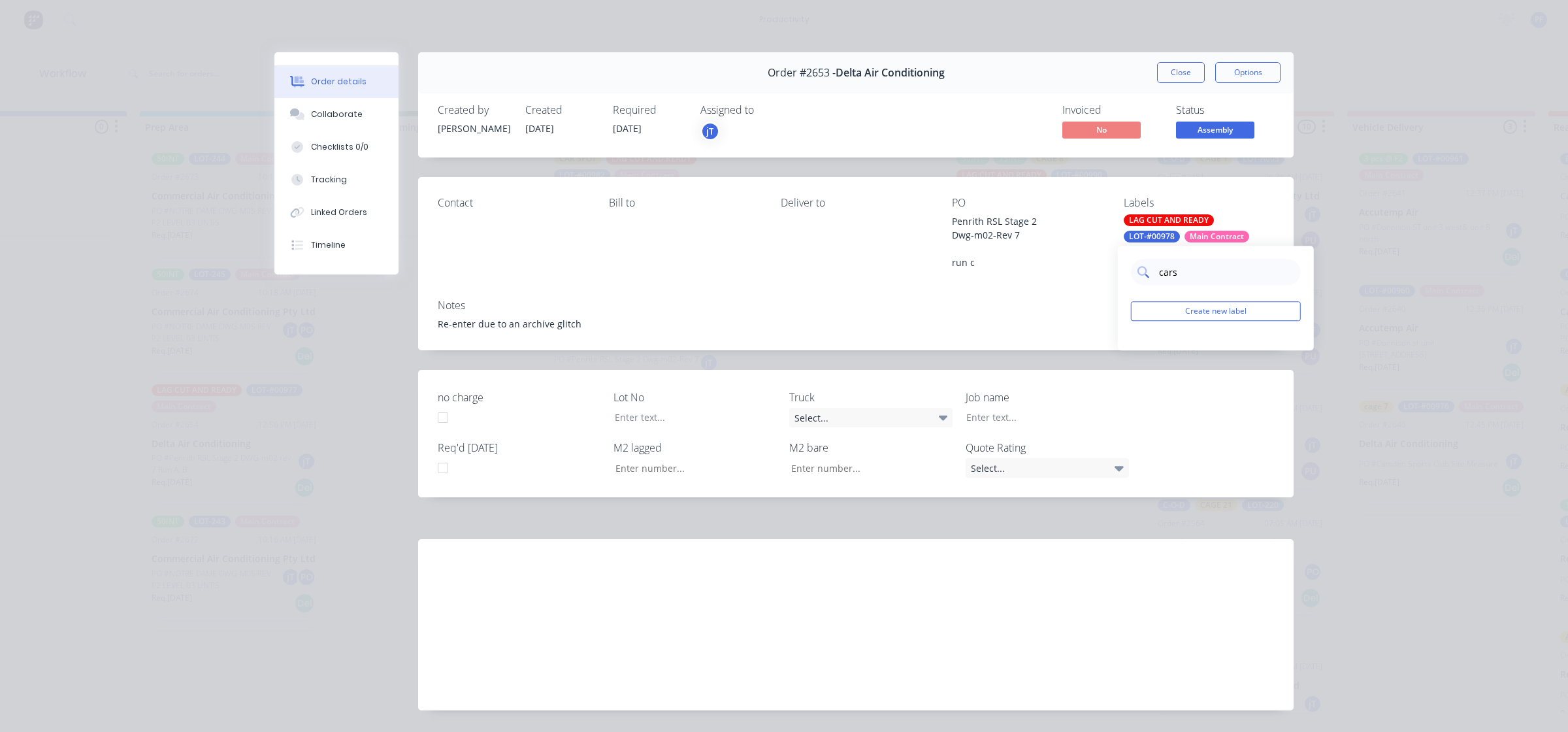
type input "car"
drag, startPoint x: 1137, startPoint y: 347, endPoint x: 1073, endPoint y: 320, distance: 69.5
click at [1137, 347] on div at bounding box center [1141, 350] width 26 height 26
click at [1178, 75] on button "Close" at bounding box center [1180, 72] width 48 height 21
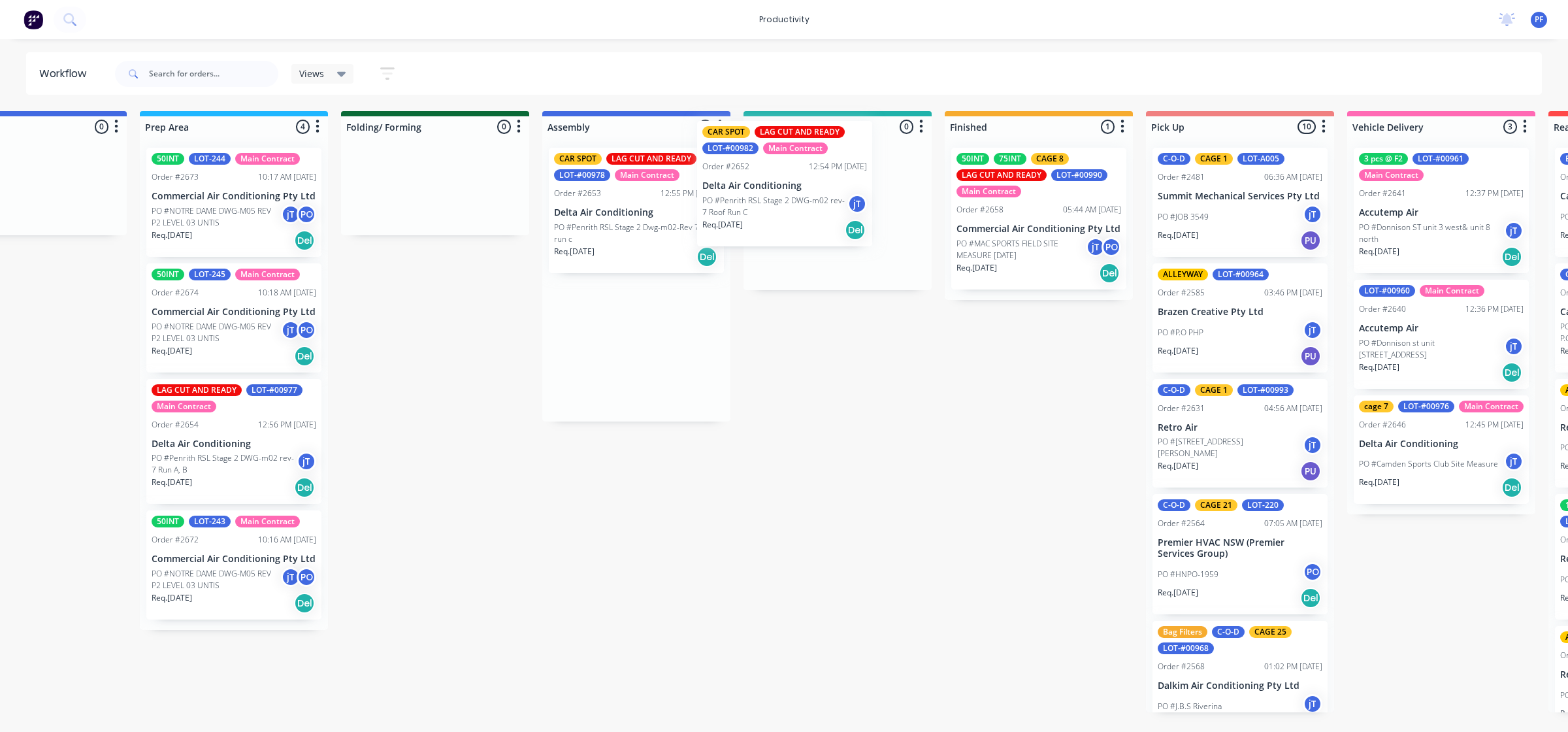
drag, startPoint x: 600, startPoint y: 218, endPoint x: 540, endPoint y: 160, distance: 83.5
click at [766, 181] on div "Submitted 32 Order #240 06:57 AM 27/09/24 Retro Air PO #Freshwater Apts PO Req.…" at bounding box center [777, 412] width 2558 height 601
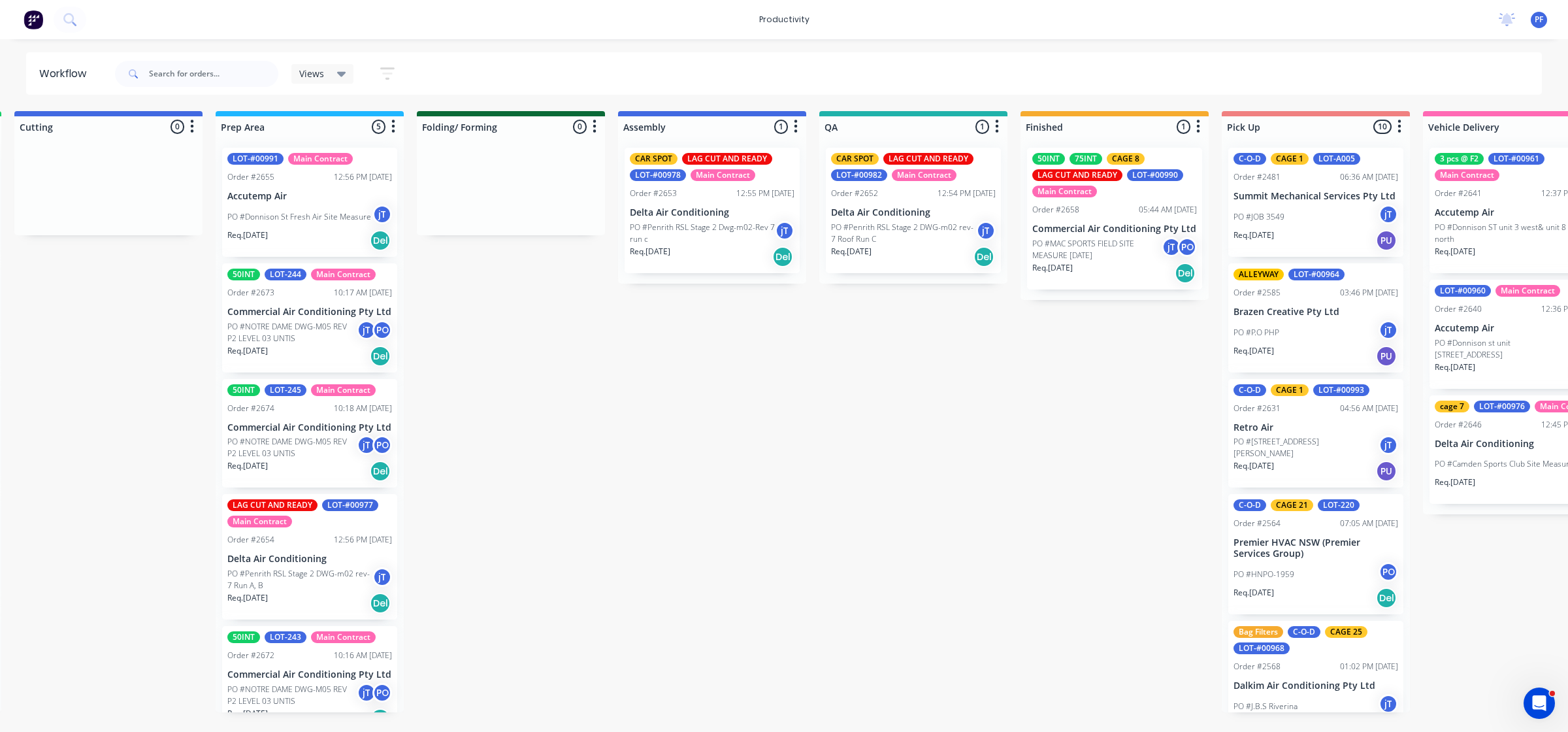
scroll to position [0, 439]
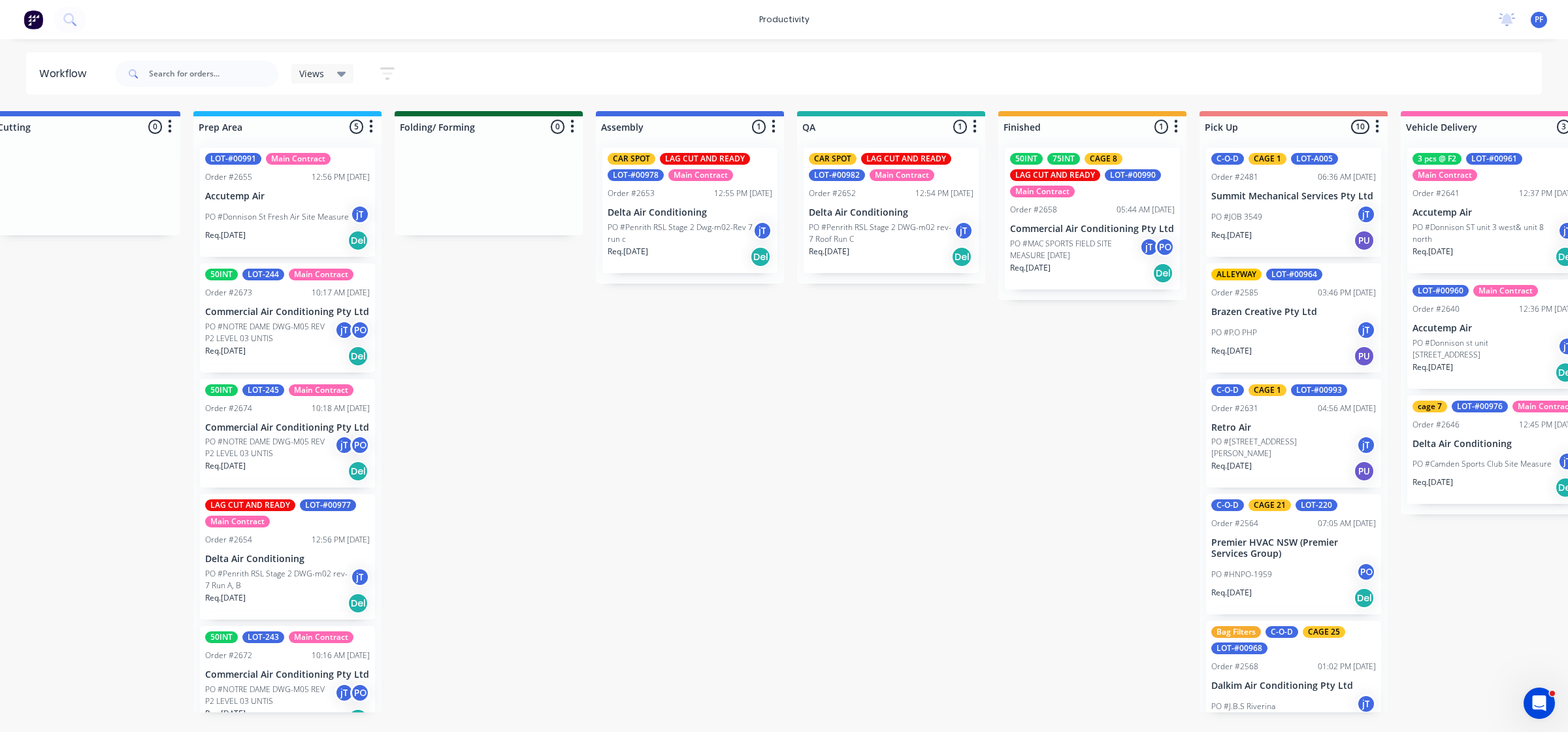
drag, startPoint x: 1033, startPoint y: 733, endPoint x: 863, endPoint y: 374, distance: 397.2
click at [863, 374] on div "Submitted 32 Order #240 06:57 AM [DATE] Retro Air PO #Freshwater Apts PO Req. […" at bounding box center [830, 412] width 2558 height 601
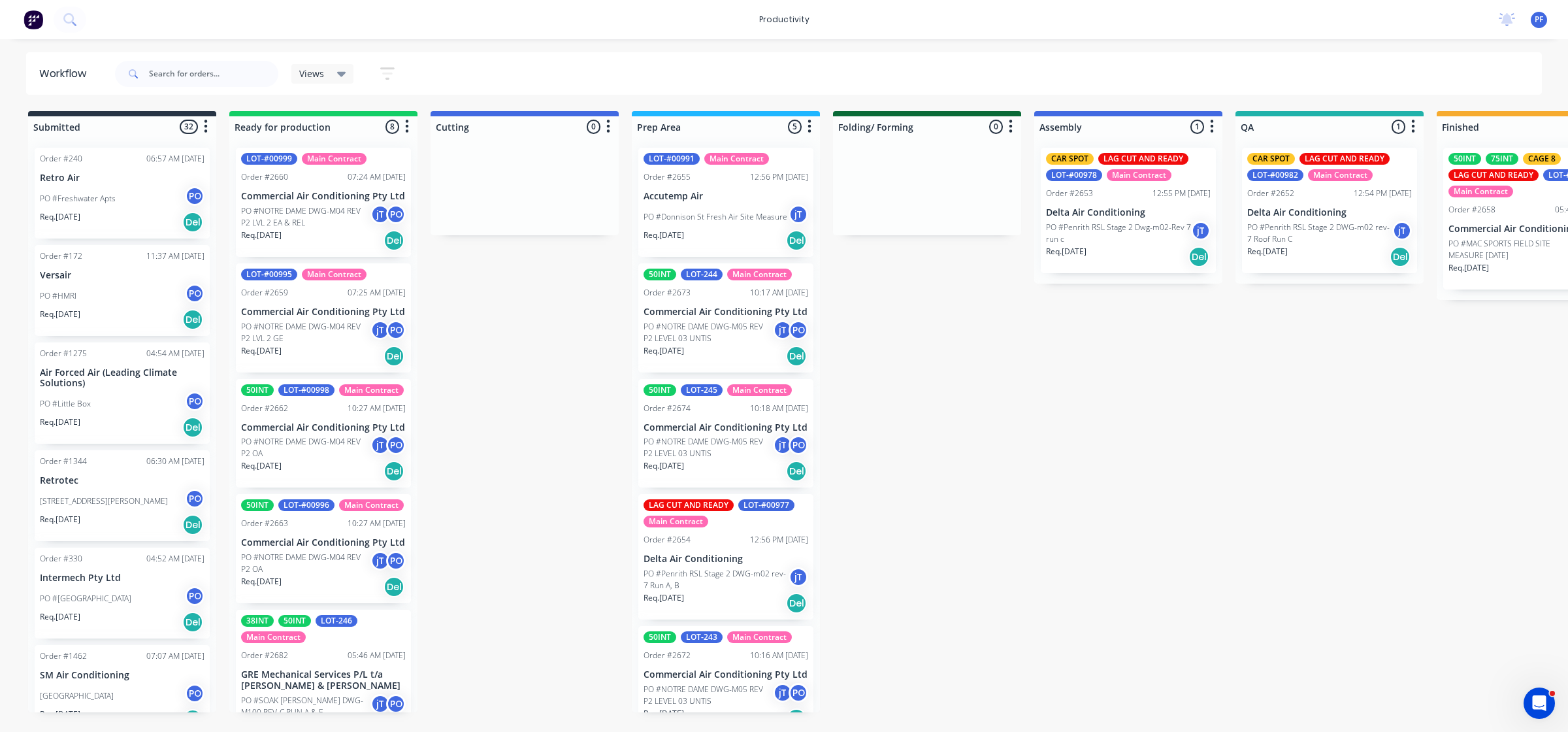
drag, startPoint x: 926, startPoint y: 394, endPoint x: 934, endPoint y: 392, distance: 8.2
click at [927, 394] on div "Submitted 32 Order #240 06:57 AM [DATE] Retro Air PO #Freshwater Apts PO Req. […" at bounding box center [1269, 412] width 2558 height 601
click at [947, 389] on div "Submitted 32 Order #240 06:57 AM [DATE] Retro Air PO #Freshwater Apts PO Req. […" at bounding box center [1269, 412] width 2558 height 601
click at [933, 184] on div at bounding box center [928, 186] width 188 height 98
click at [984, 466] on div "Submitted 32 Order #240 06:57 AM 27/09/24 Retro Air PO #Freshwater Apts PO Req.…" at bounding box center [1269, 412] width 2558 height 601
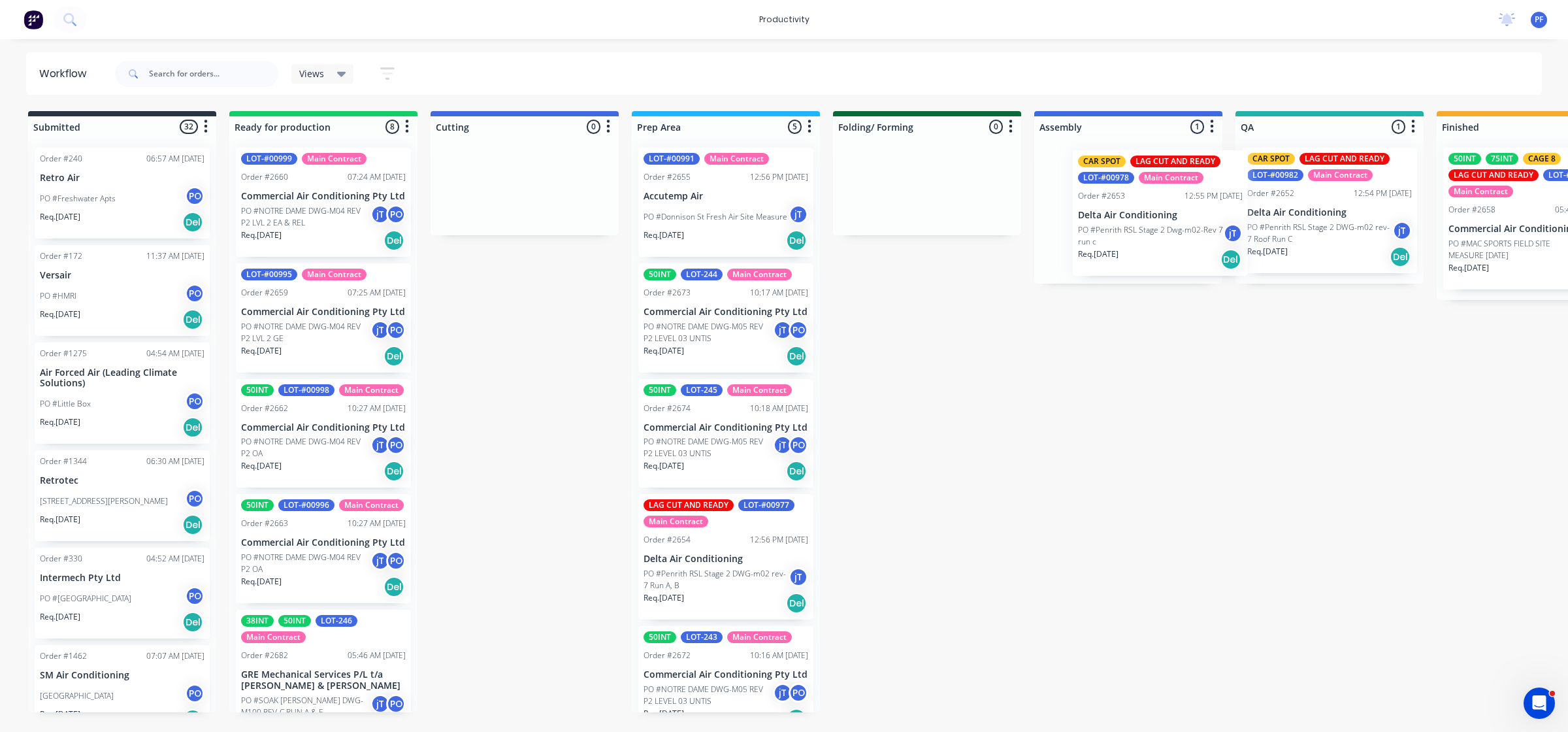
drag, startPoint x: 1094, startPoint y: 227, endPoint x: 1163, endPoint y: 230, distance: 69.1
click at [1130, 230] on div "CAR SPOT LAG CUT AND READY LOT-#00978 Main Contract Order #2653 12:55 PM 20/08/…" at bounding box center [1128, 210] width 188 height 146
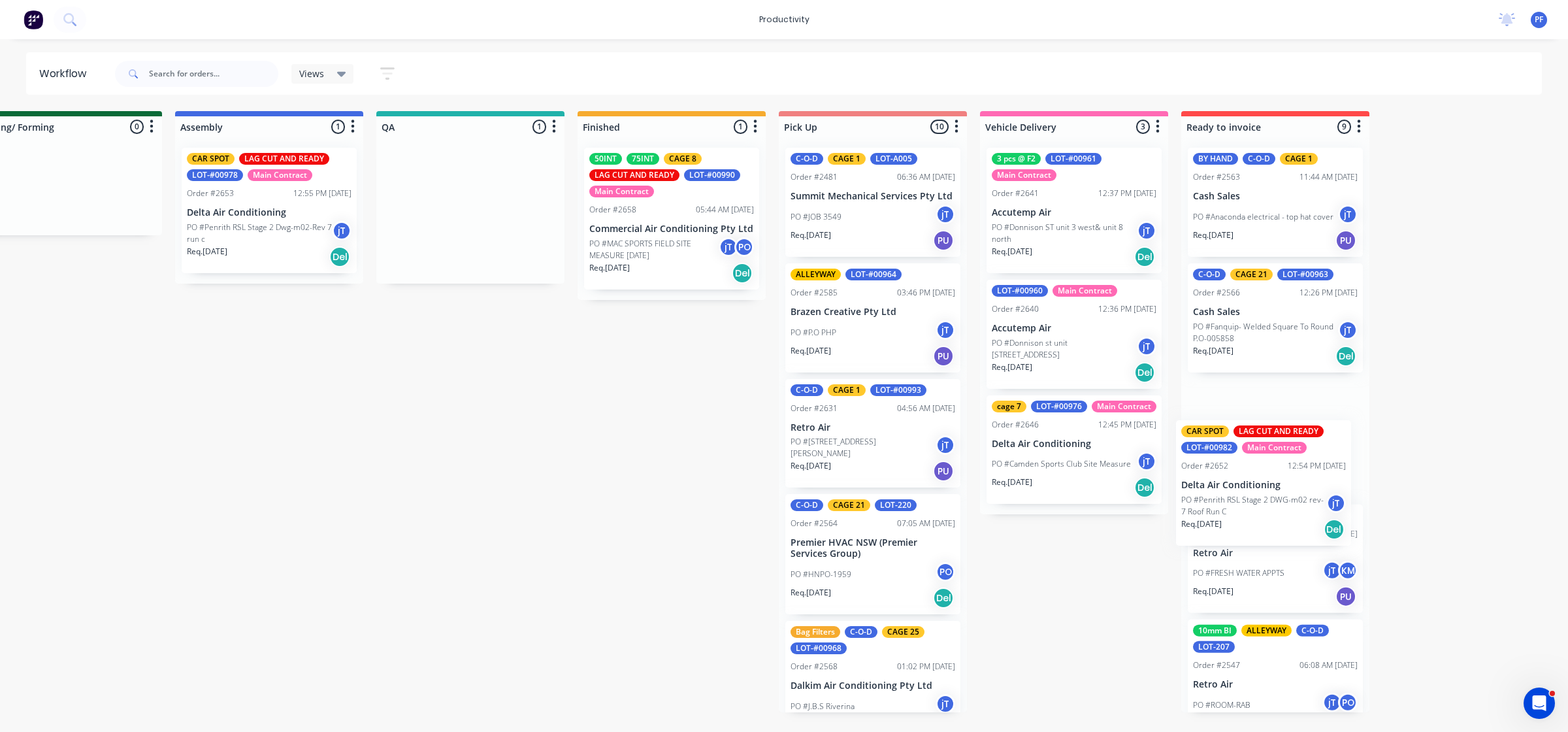
scroll to position [0, 868]
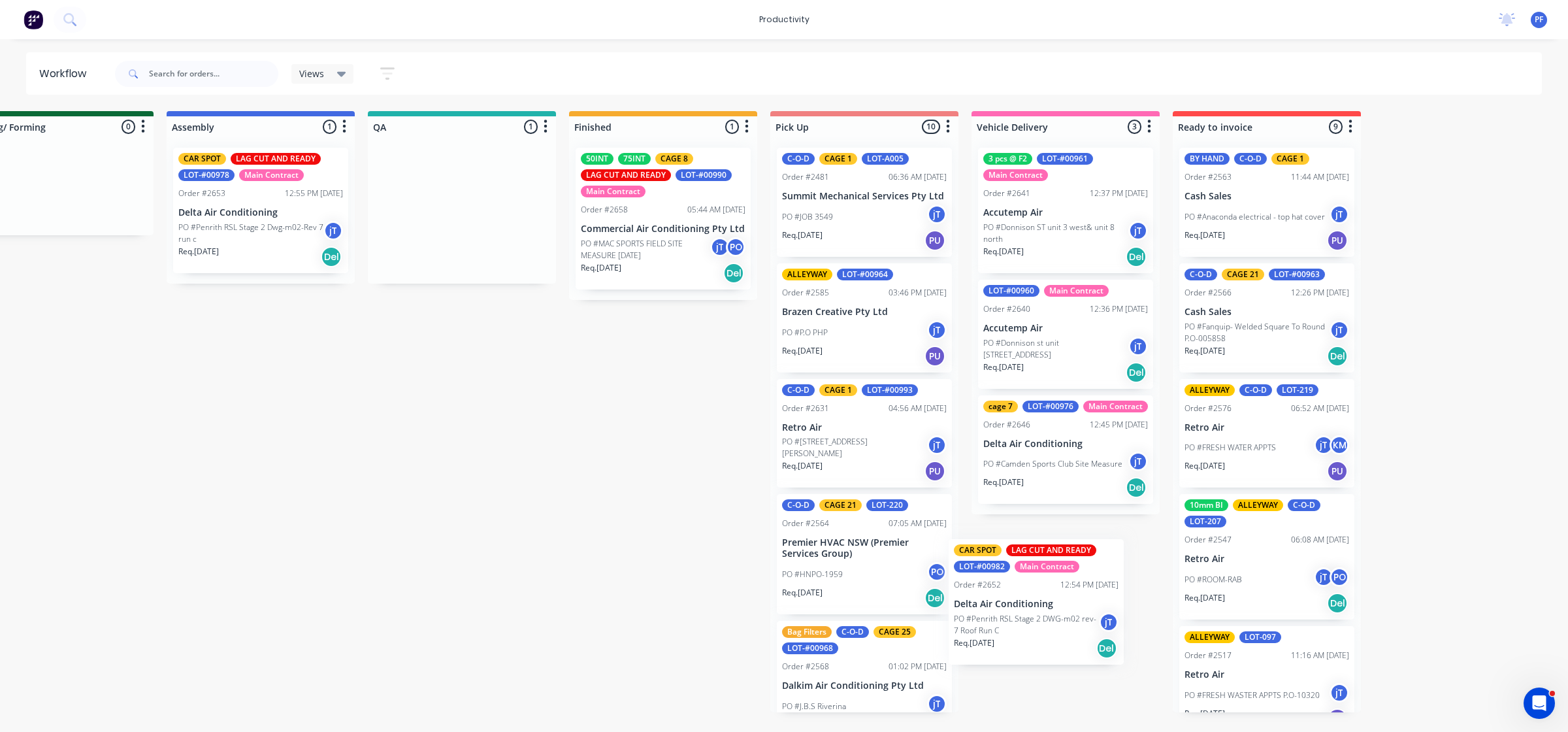
drag, startPoint x: 1288, startPoint y: 231, endPoint x: 1005, endPoint y: 624, distance: 484.3
click at [1005, 624] on div "Submitted 32 Order #240 06:57 AM 27/09/24 Retro Air PO #Freshwater Apts PO Req.…" at bounding box center [401, 412] width 2558 height 601
drag, startPoint x: 477, startPoint y: 212, endPoint x: 1077, endPoint y: 586, distance: 707.0
click at [1090, 609] on div "Submitted 32 Order #240 06:57 AM 27/09/24 Retro Air PO #Freshwater Apts PO Req.…" at bounding box center [401, 412] width 2558 height 601
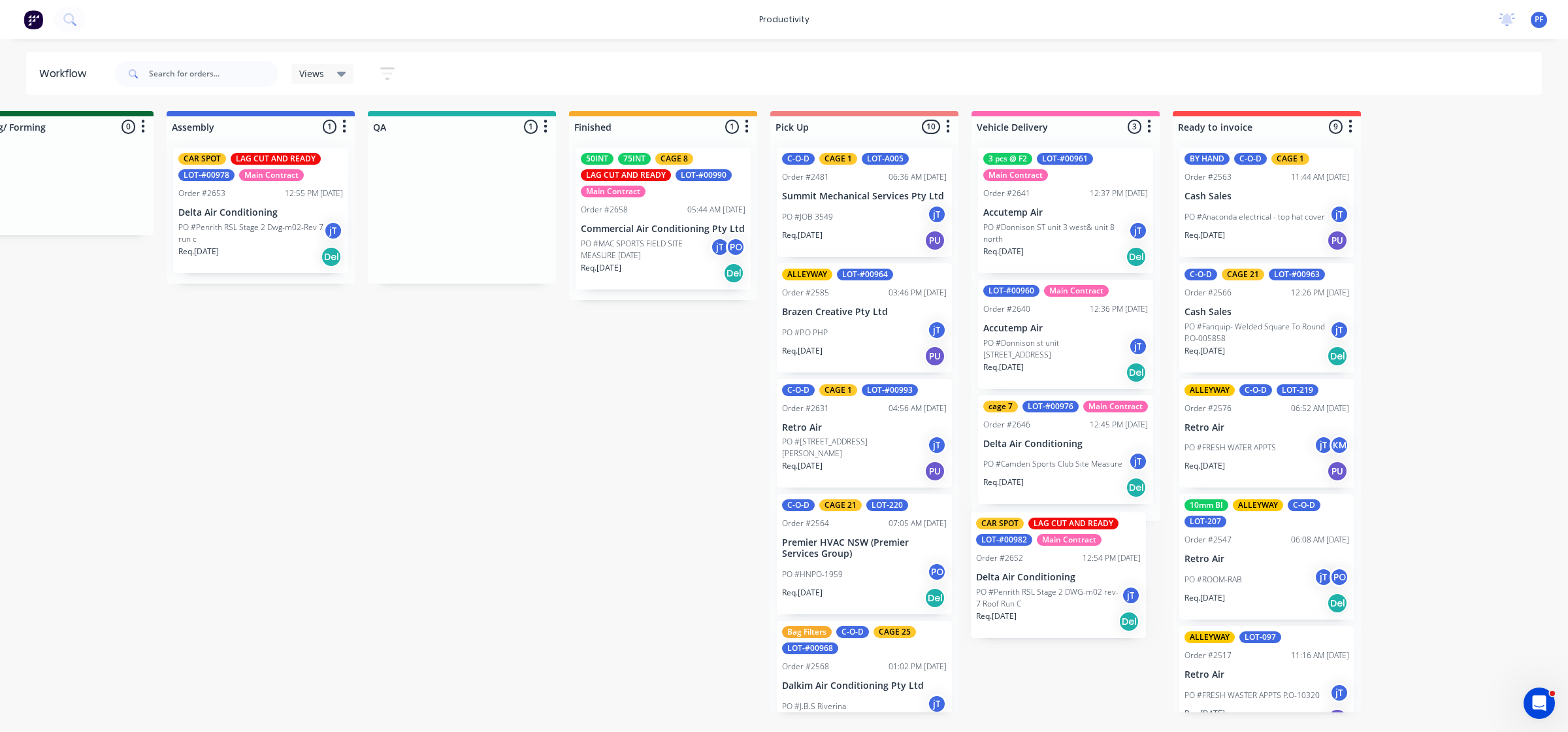
drag, startPoint x: 531, startPoint y: 291, endPoint x: 1069, endPoint y: 596, distance: 618.4
click at [1069, 596] on div "Submitted 32 Order #240 06:57 AM 27/09/24 Retro Air PO #Freshwater Apts PO Req.…" at bounding box center [401, 412] width 2558 height 601
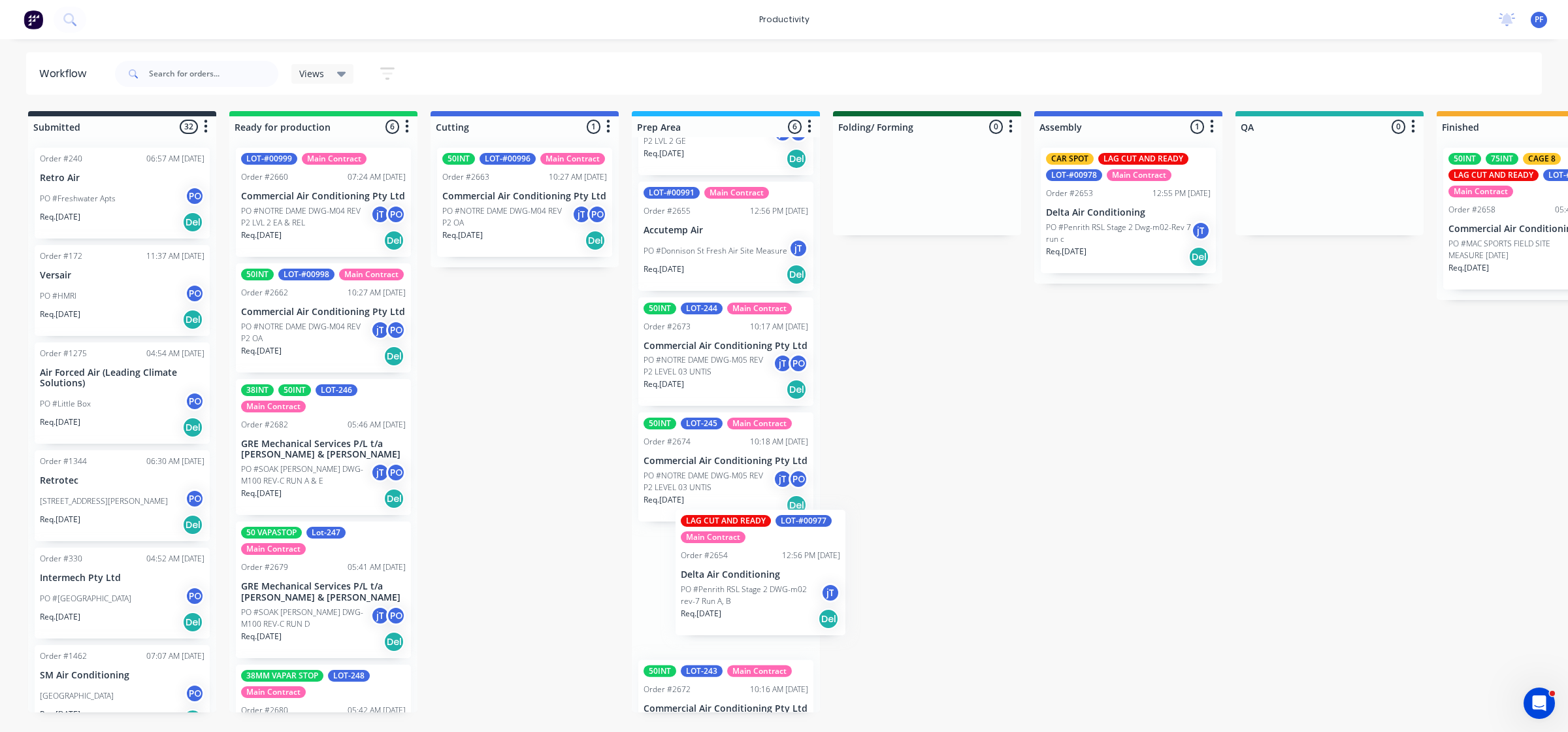
scroll to position [84, 0]
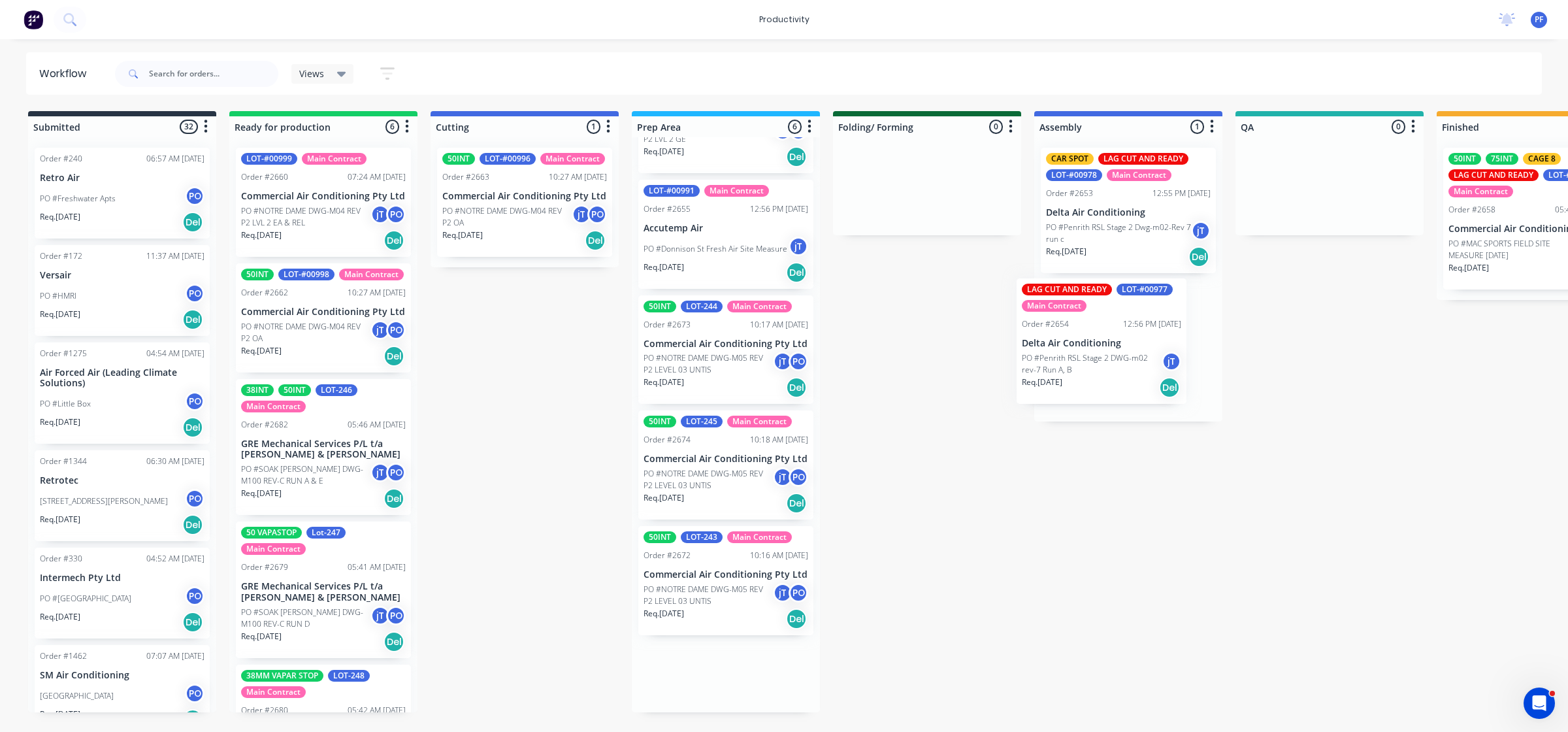
drag, startPoint x: 747, startPoint y: 583, endPoint x: 1132, endPoint y: 327, distance: 462.3
click at [1131, 329] on div "Submitted 32 Order #240 06:57 AM [DATE] Retro Air PO #Freshwater Apts PO Req. […" at bounding box center [1269, 412] width 2558 height 601
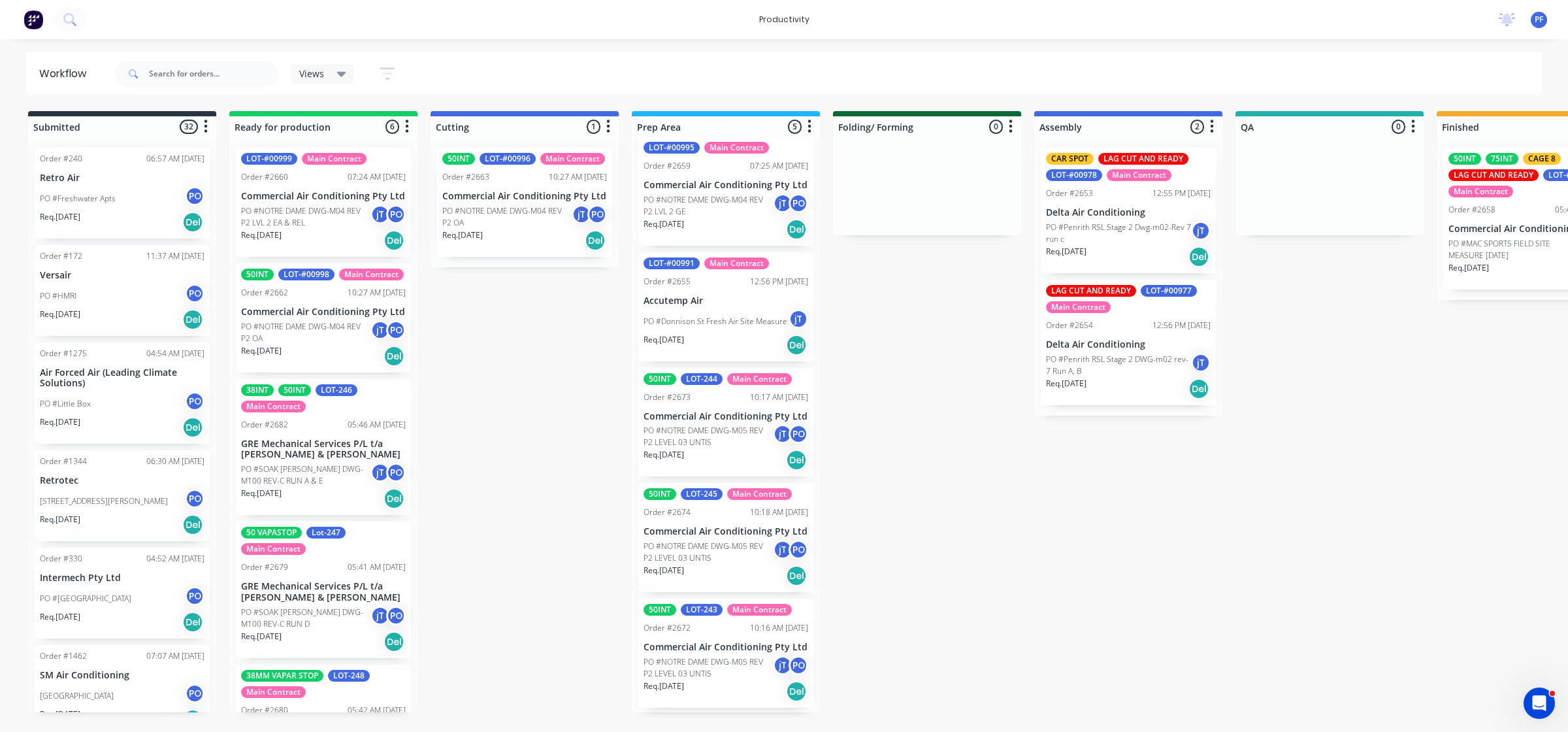
scroll to position [4, 0]
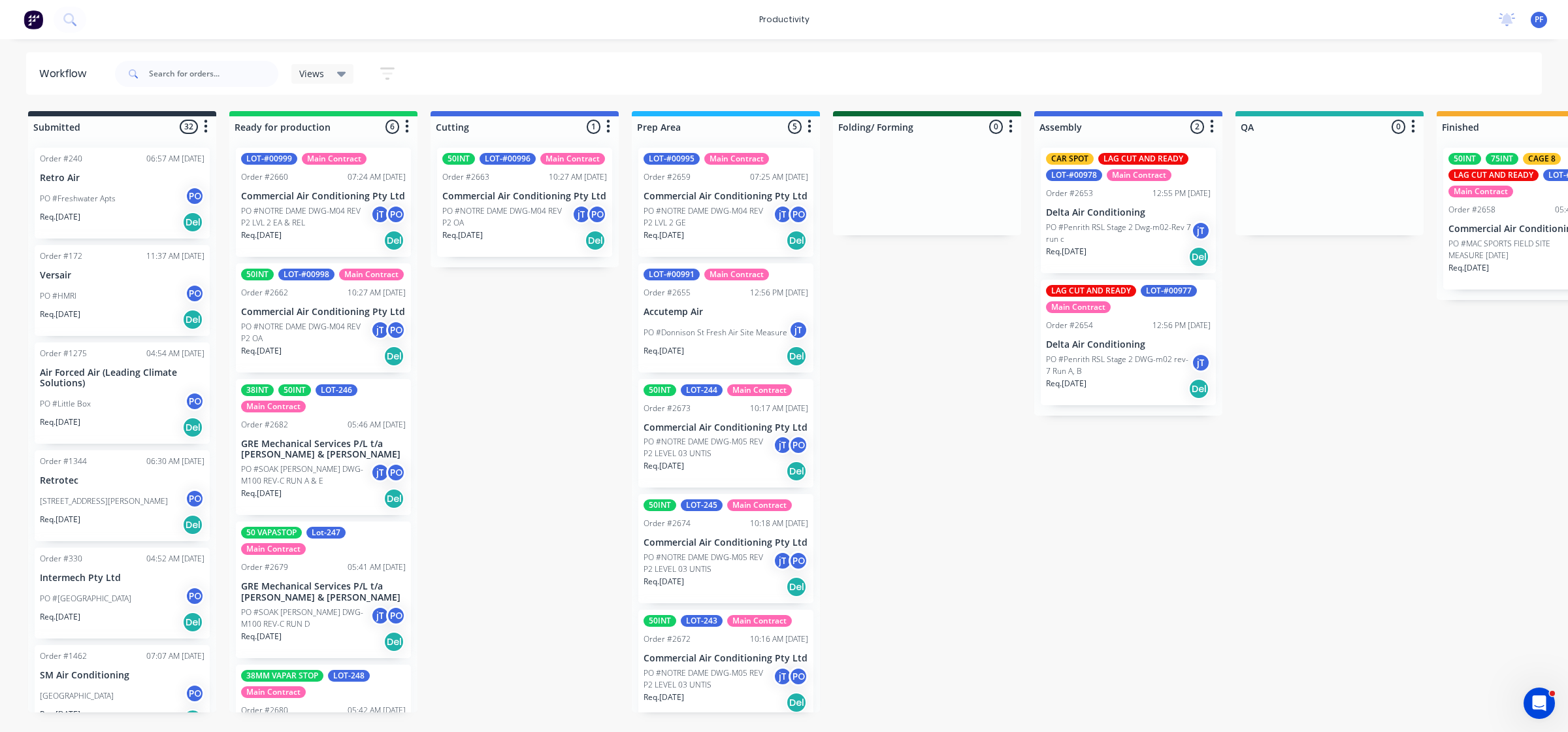
scroll to position [0, 2]
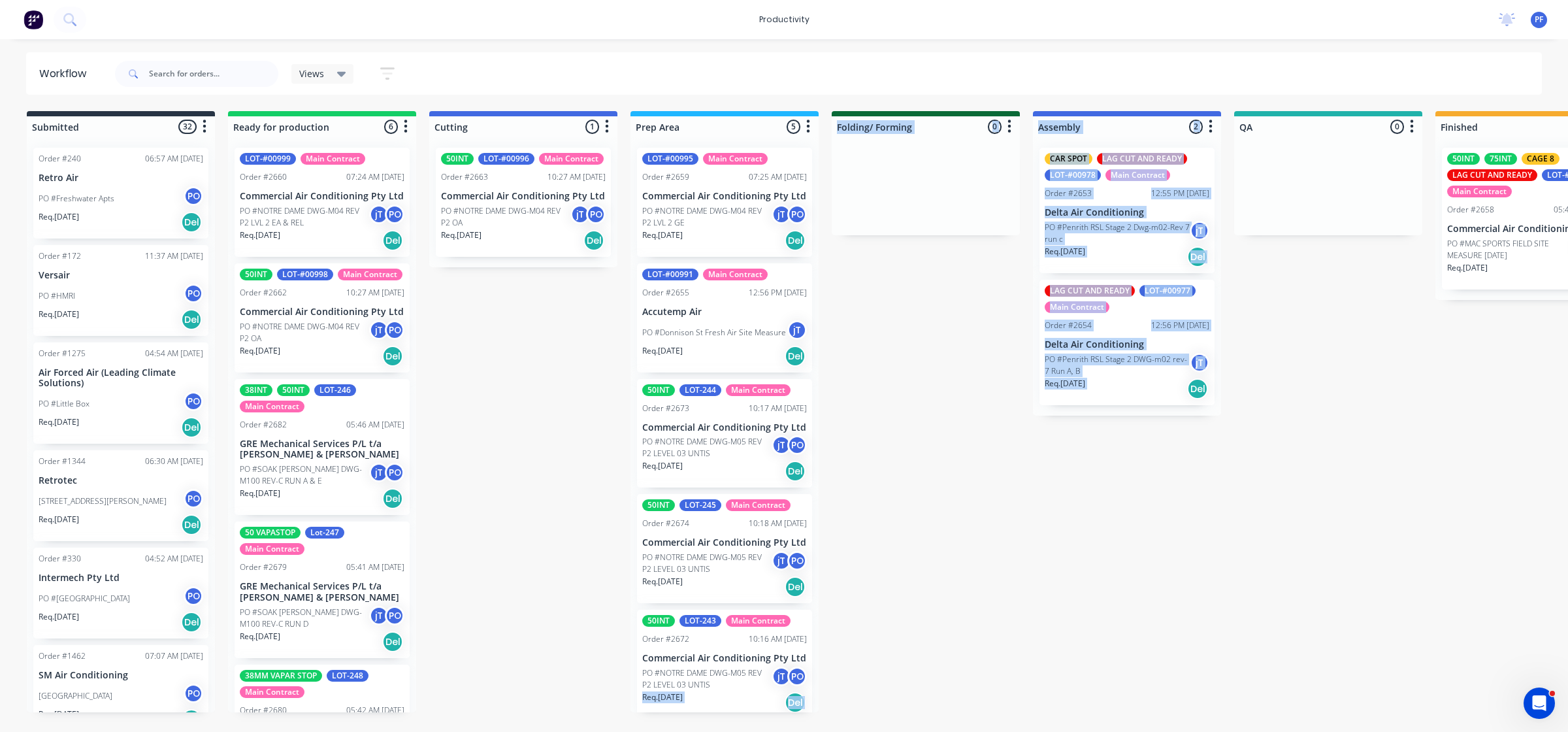
drag, startPoint x: 655, startPoint y: 739, endPoint x: 1121, endPoint y: 673, distance: 470.7
click at [1121, 673] on div "Submitted 32 Order #240 06:57 AM [DATE] Retro Air PO #Freshwater Apts PO Req. […" at bounding box center [1267, 412] width 2558 height 601
click at [1034, 583] on div "Submitted 32 Order #240 06:57 AM [DATE] Retro Air PO #Freshwater Apts PO Req. […" at bounding box center [1267, 412] width 2558 height 601
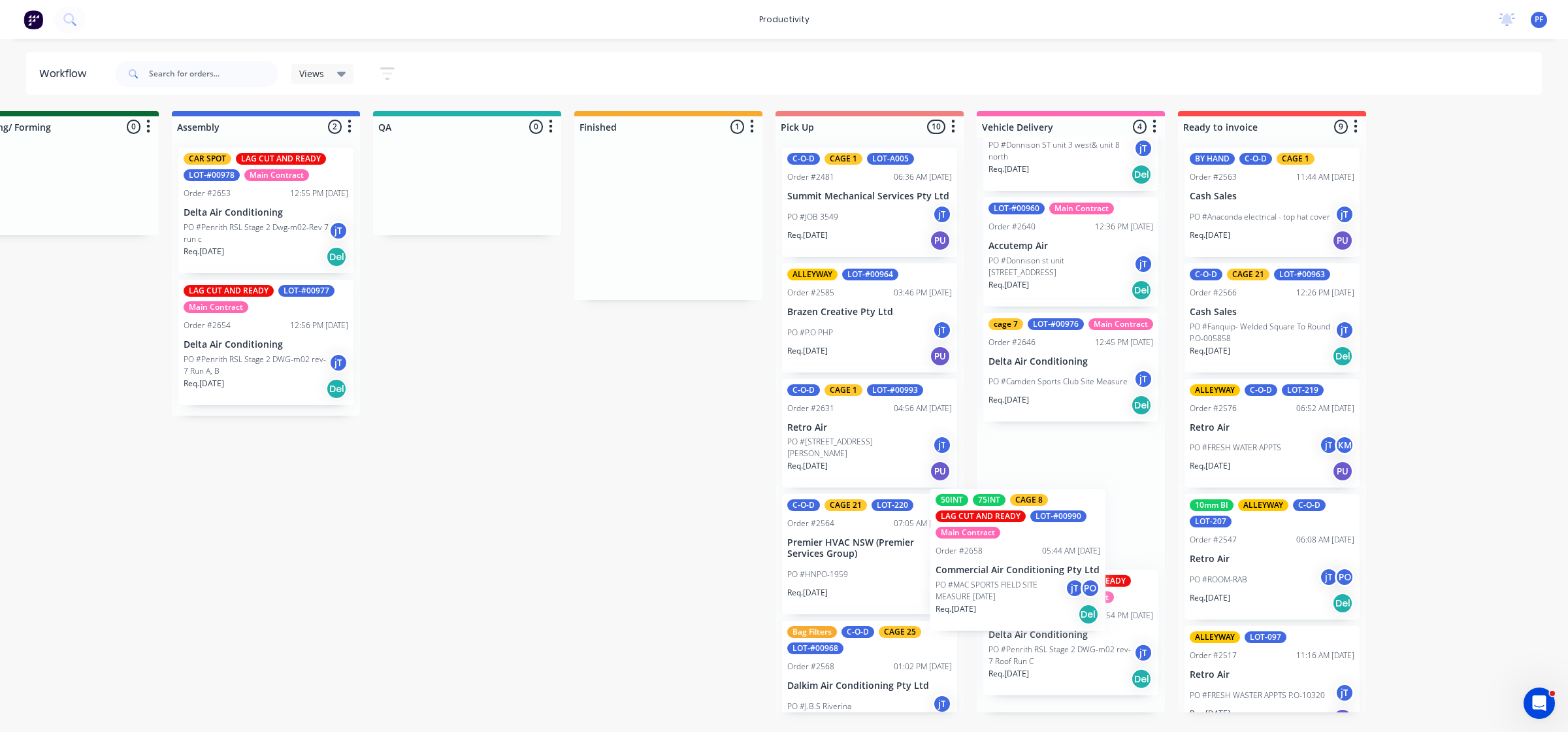
scroll to position [85, 0]
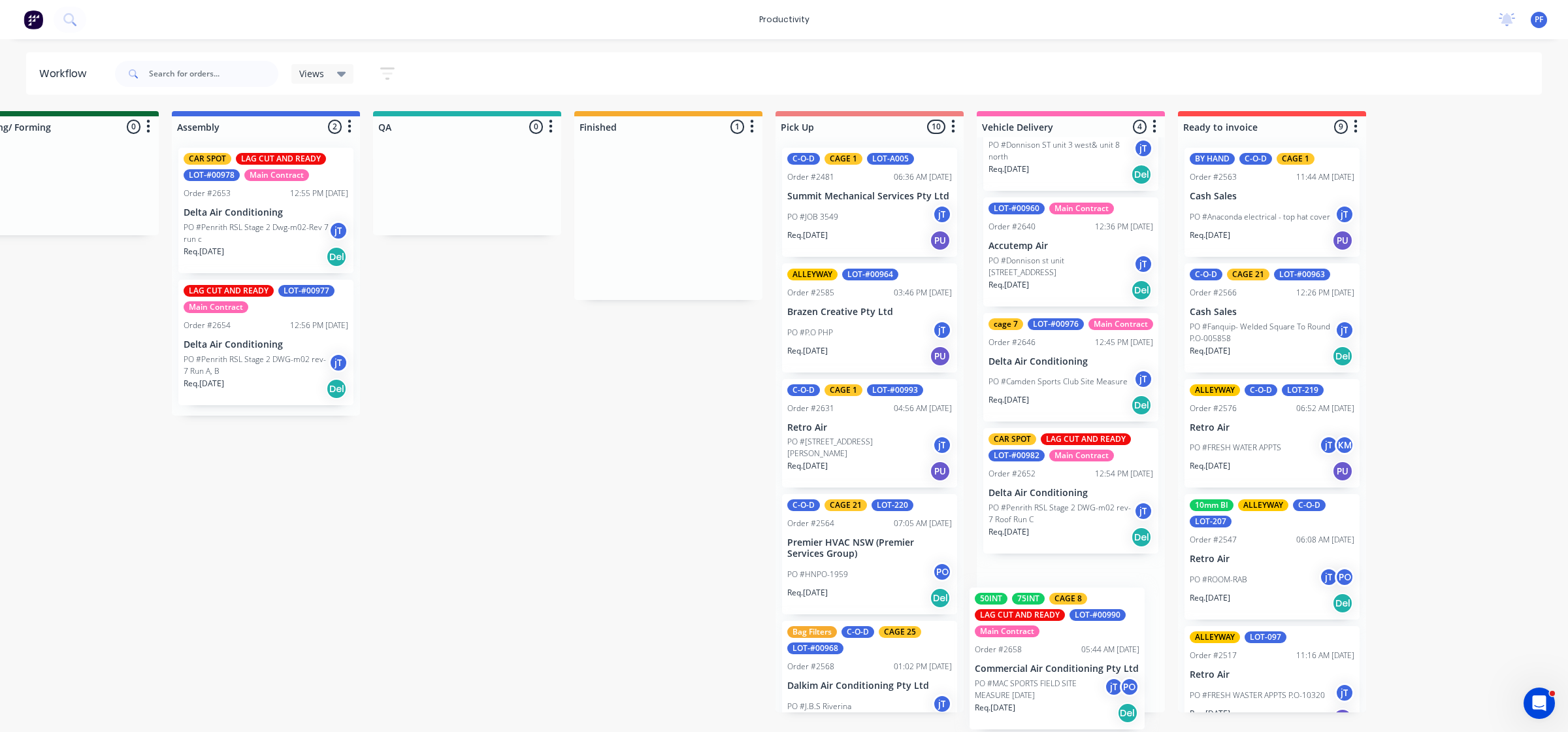
drag, startPoint x: 683, startPoint y: 263, endPoint x: 1021, endPoint y: 701, distance: 553.3
click at [1021, 701] on div "Submitted 32 Order #240 06:57 AM [DATE] Retro Air PO #Freshwater Apts PO Req. […" at bounding box center [406, 412] width 2558 height 601
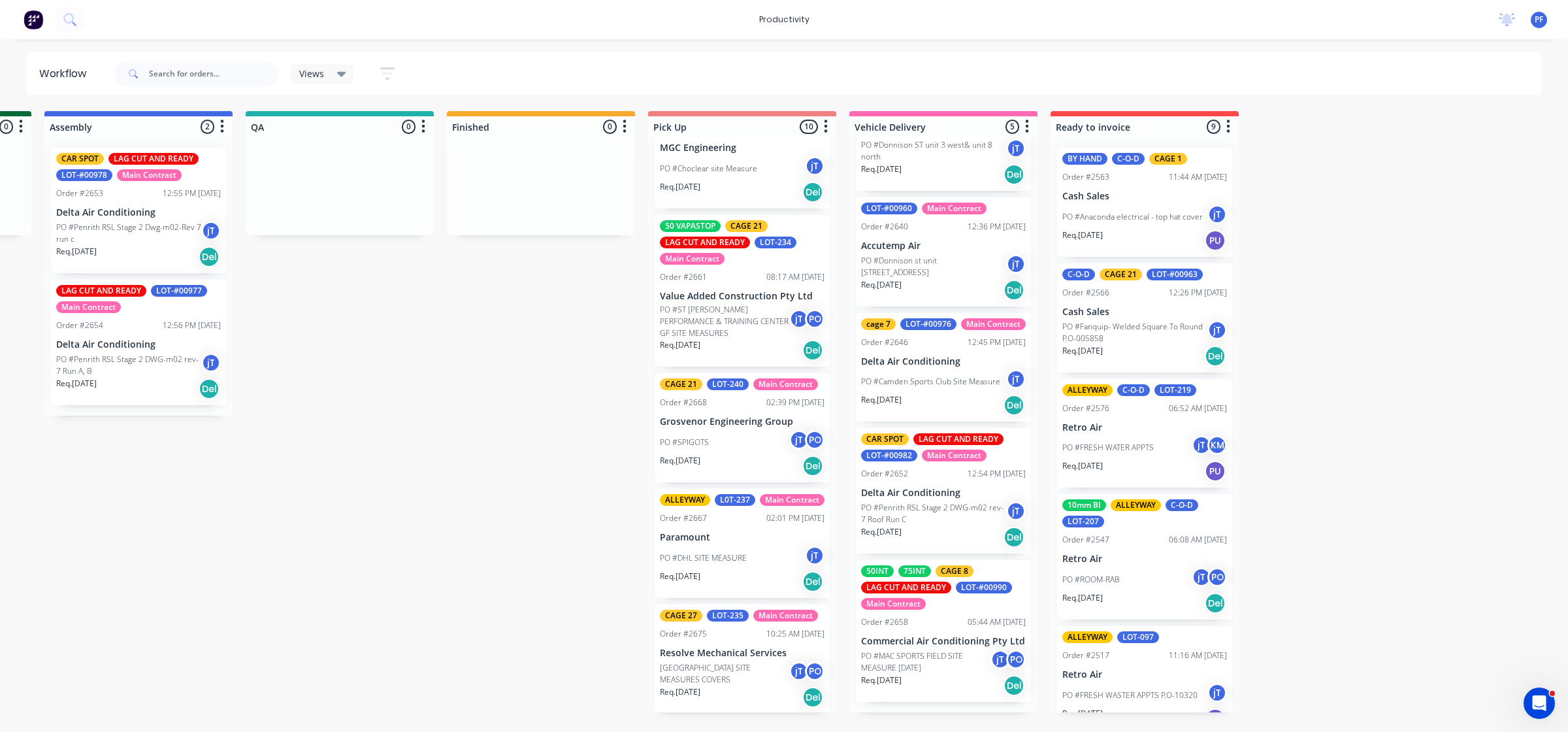
scroll to position [668, 0]
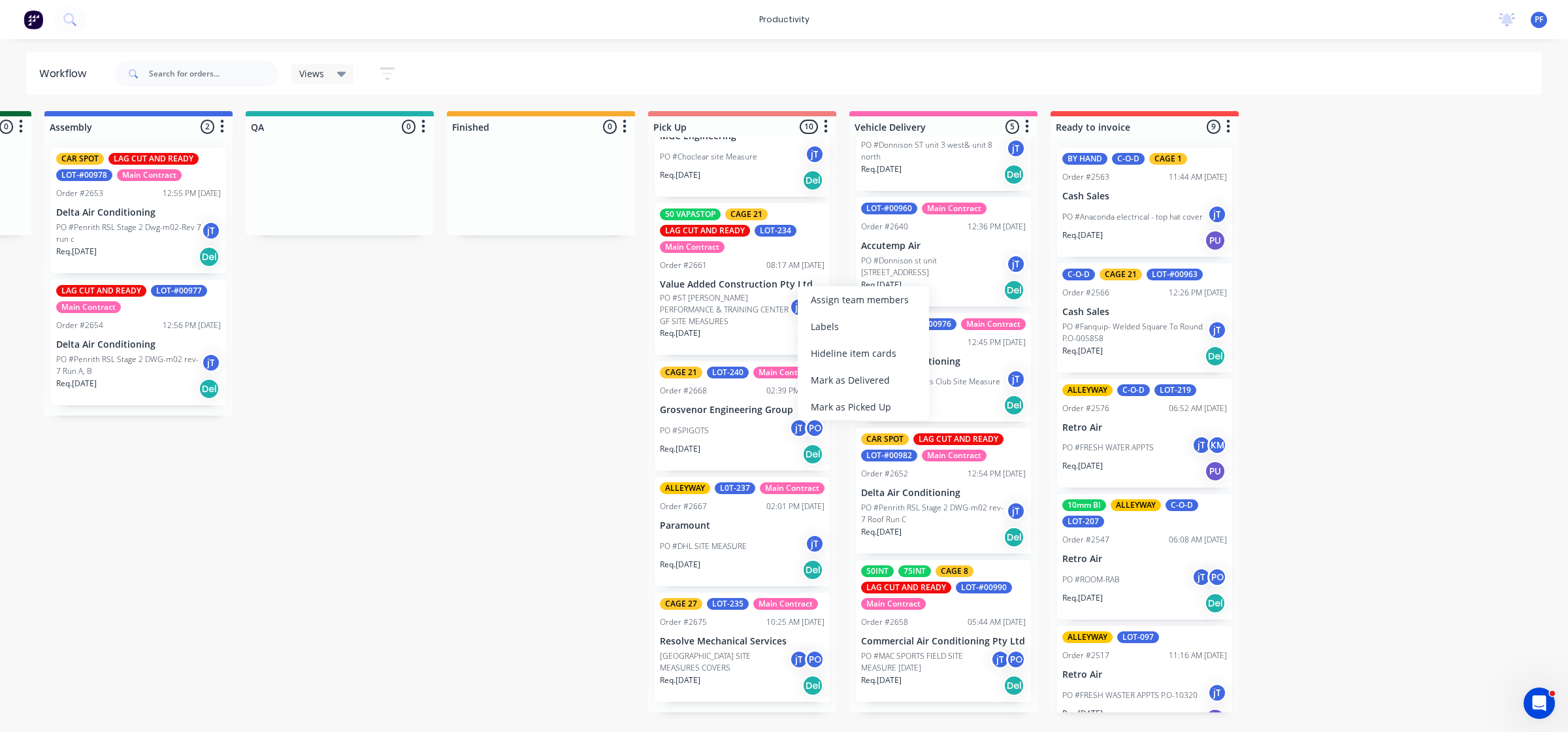
click at [847, 372] on div "Mark as Delivered" at bounding box center [864, 379] width 132 height 27
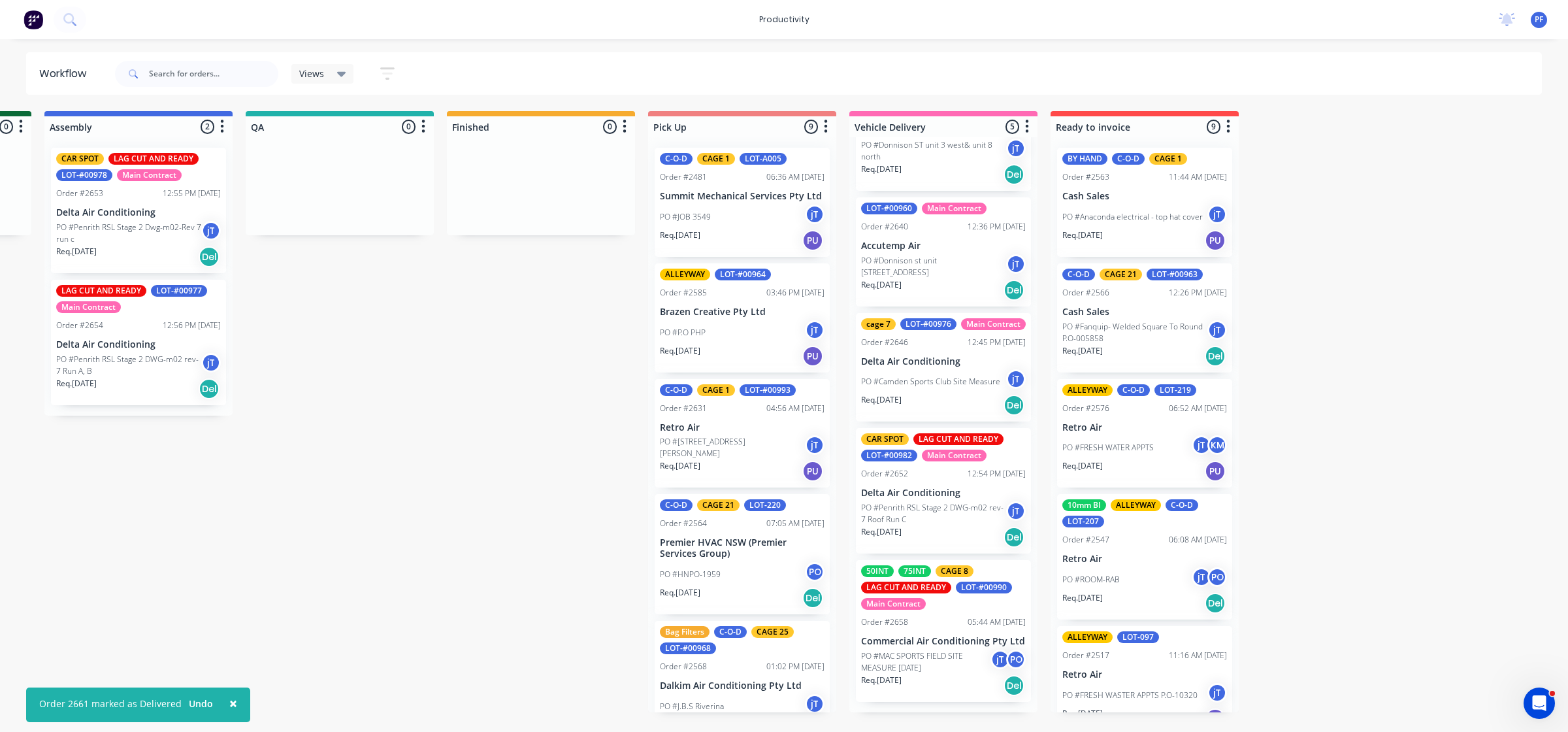
scroll to position [0, 0]
